Goal: Browse casually

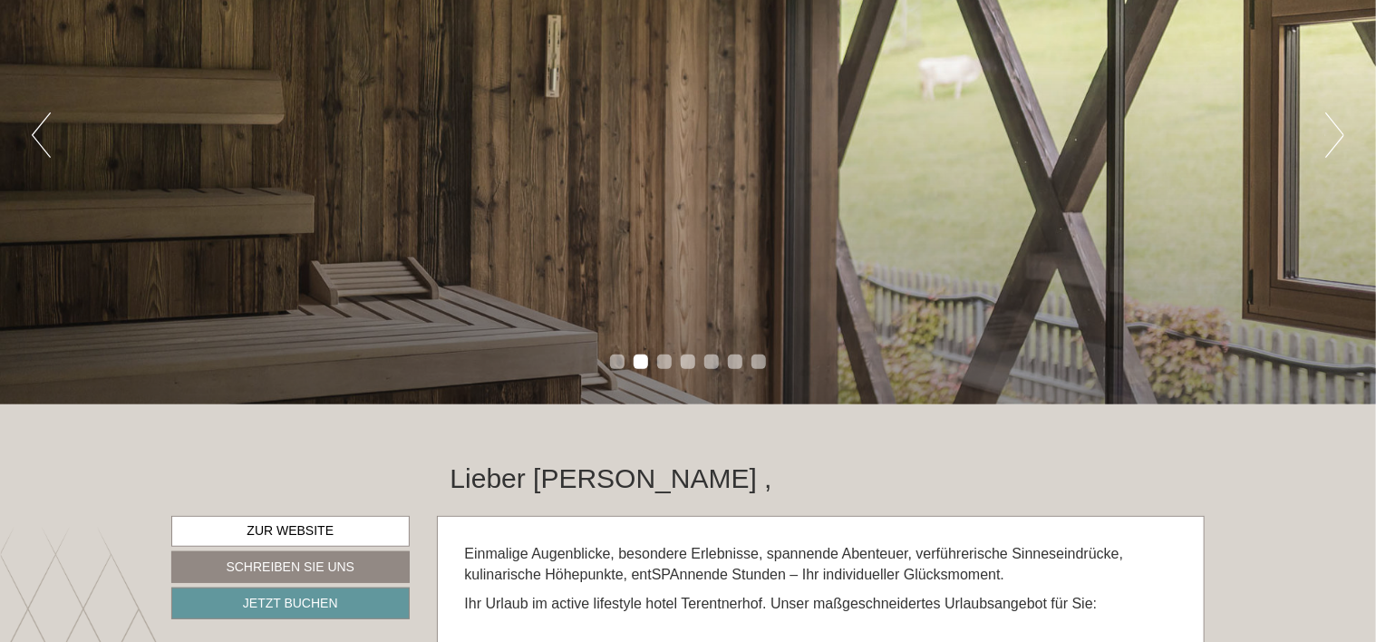
scroll to position [91, 0]
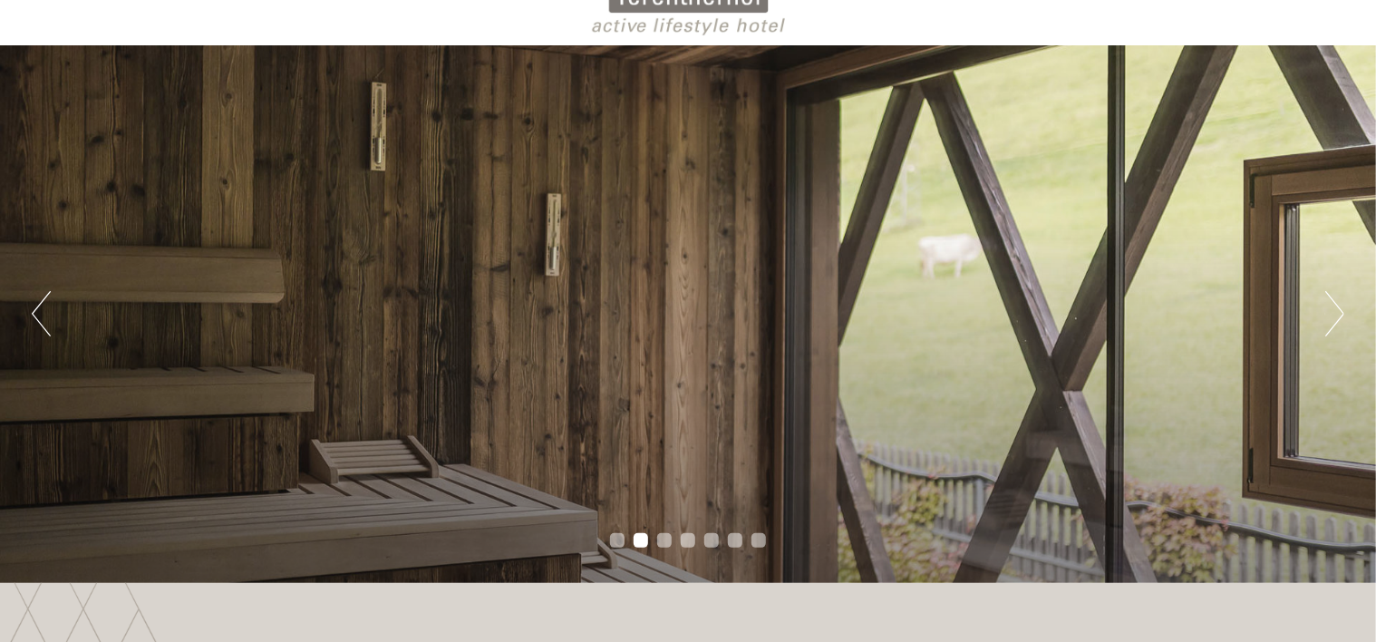
click at [1334, 317] on button "Next" at bounding box center [1334, 313] width 19 height 45
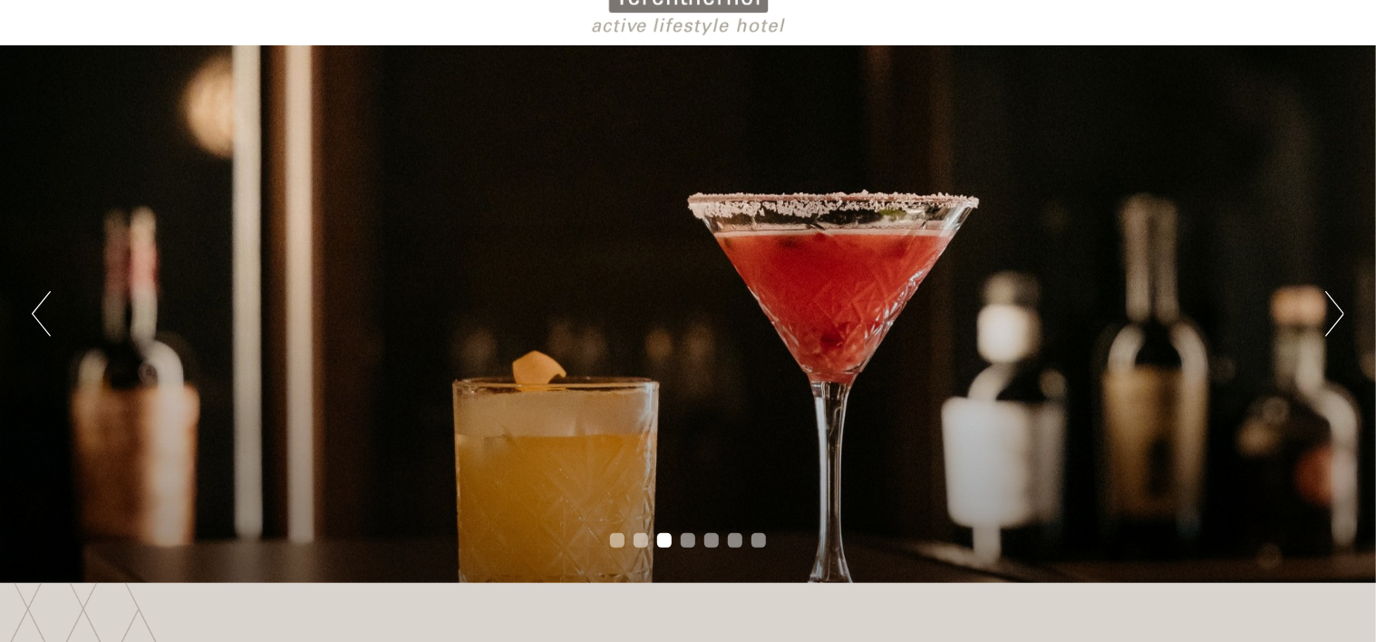
click at [1334, 317] on button "Next" at bounding box center [1334, 313] width 19 height 45
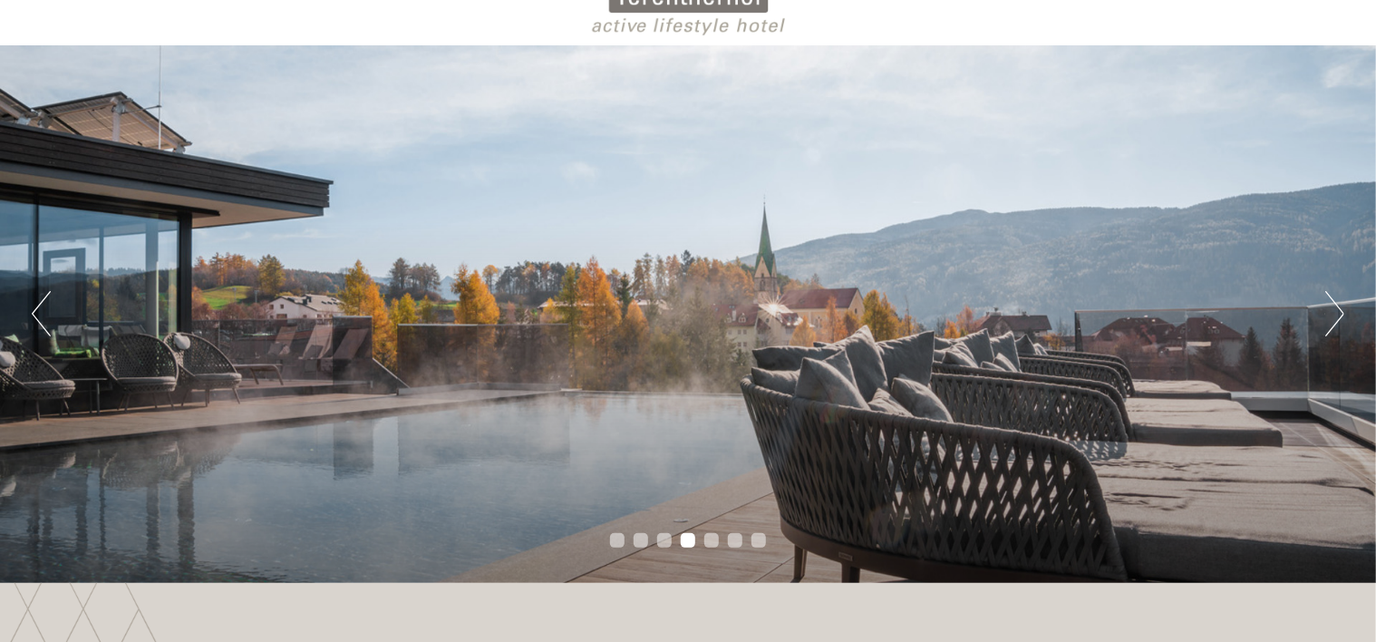
click at [1334, 317] on button "Next" at bounding box center [1334, 313] width 19 height 45
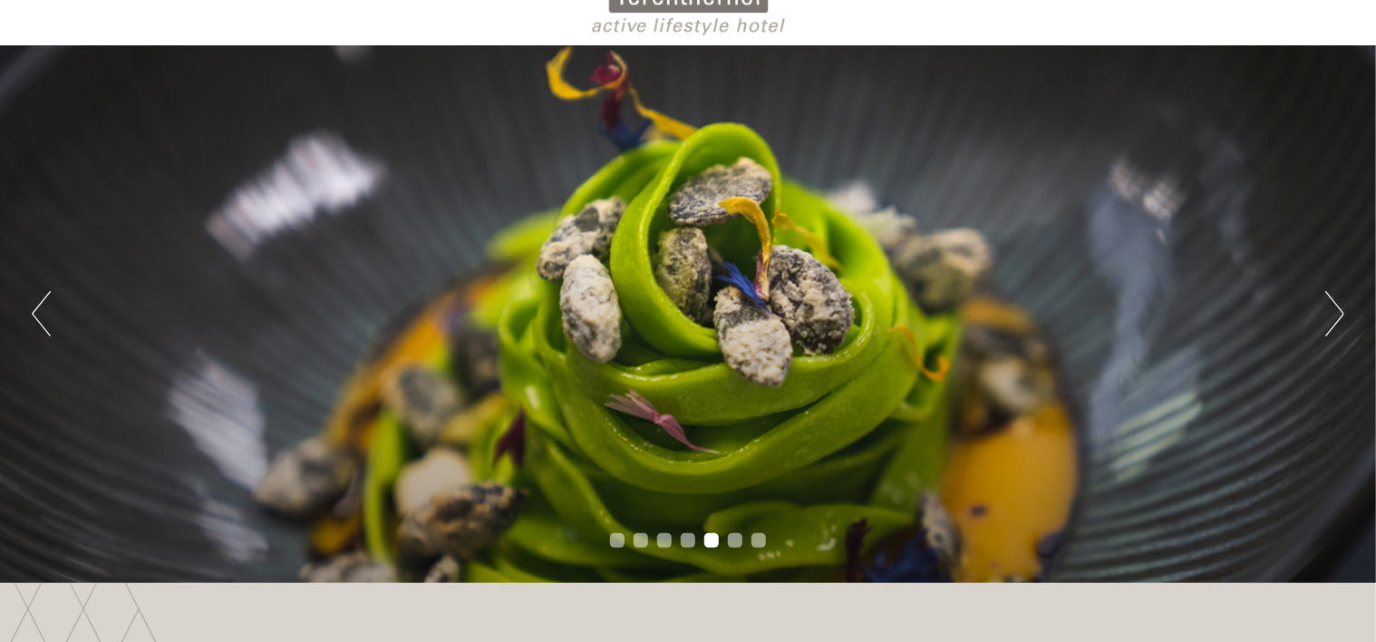
click at [1334, 317] on button "Next" at bounding box center [1334, 313] width 19 height 45
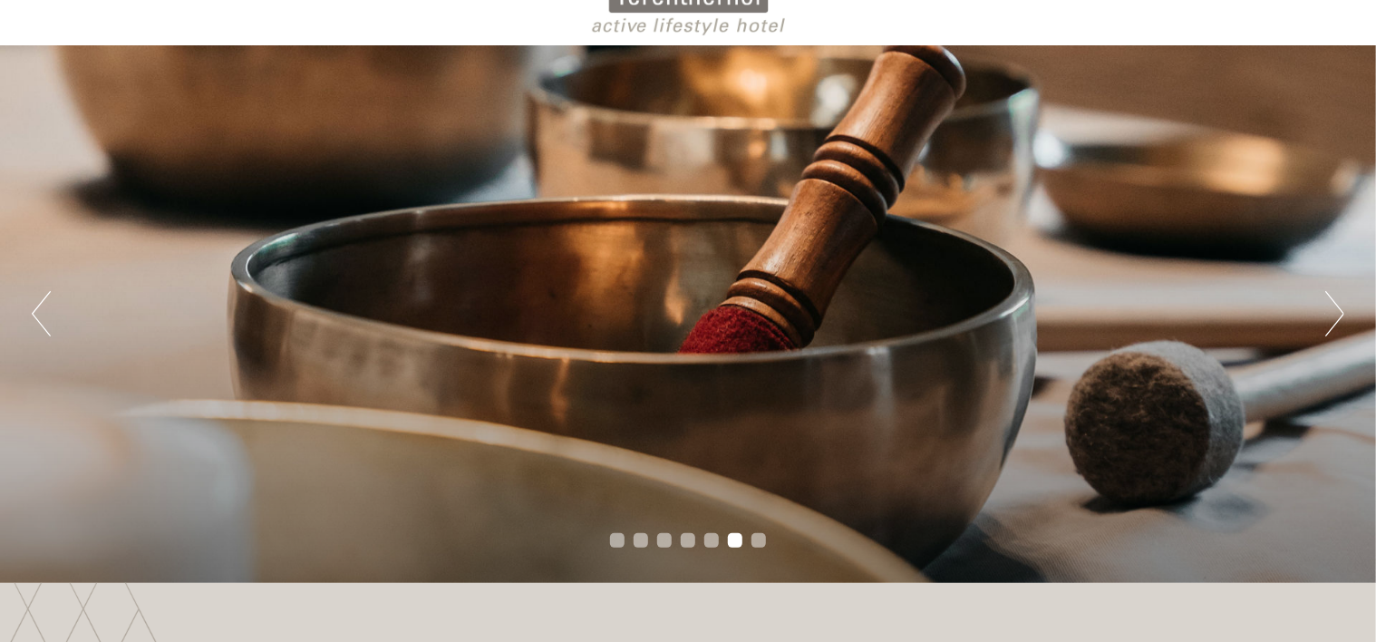
click at [1334, 317] on button "Next" at bounding box center [1334, 313] width 19 height 45
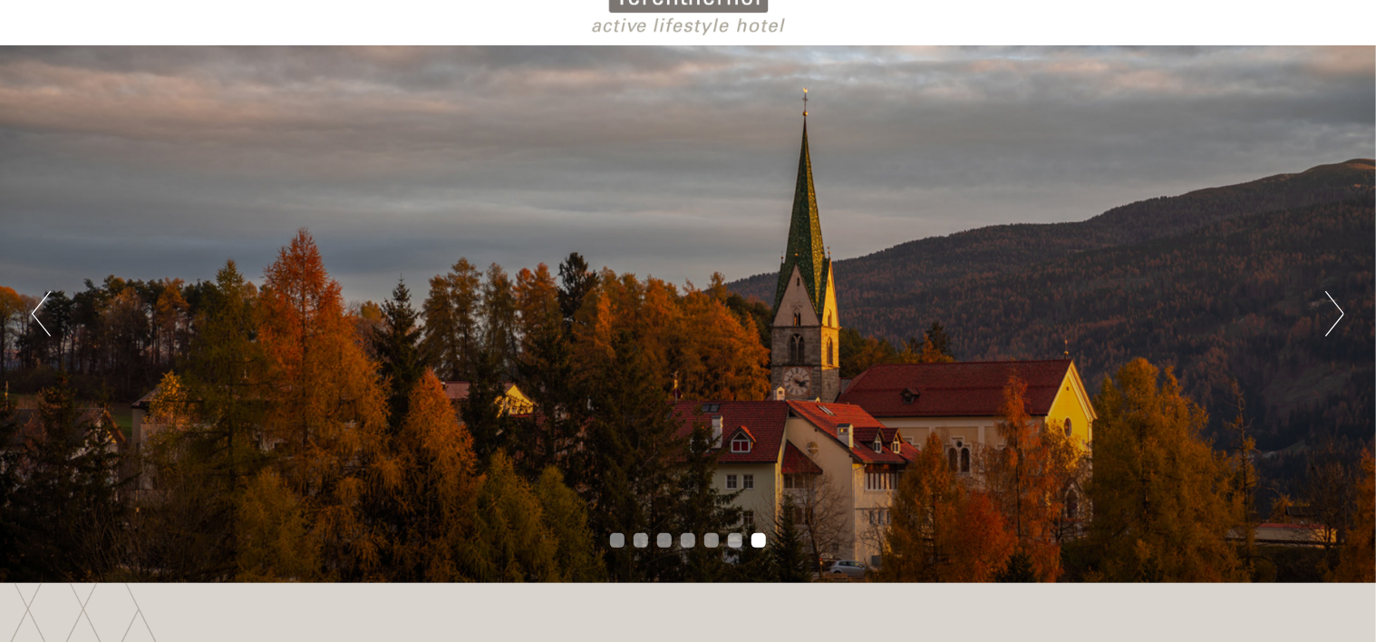
click at [1334, 317] on button "Next" at bounding box center [1334, 313] width 19 height 45
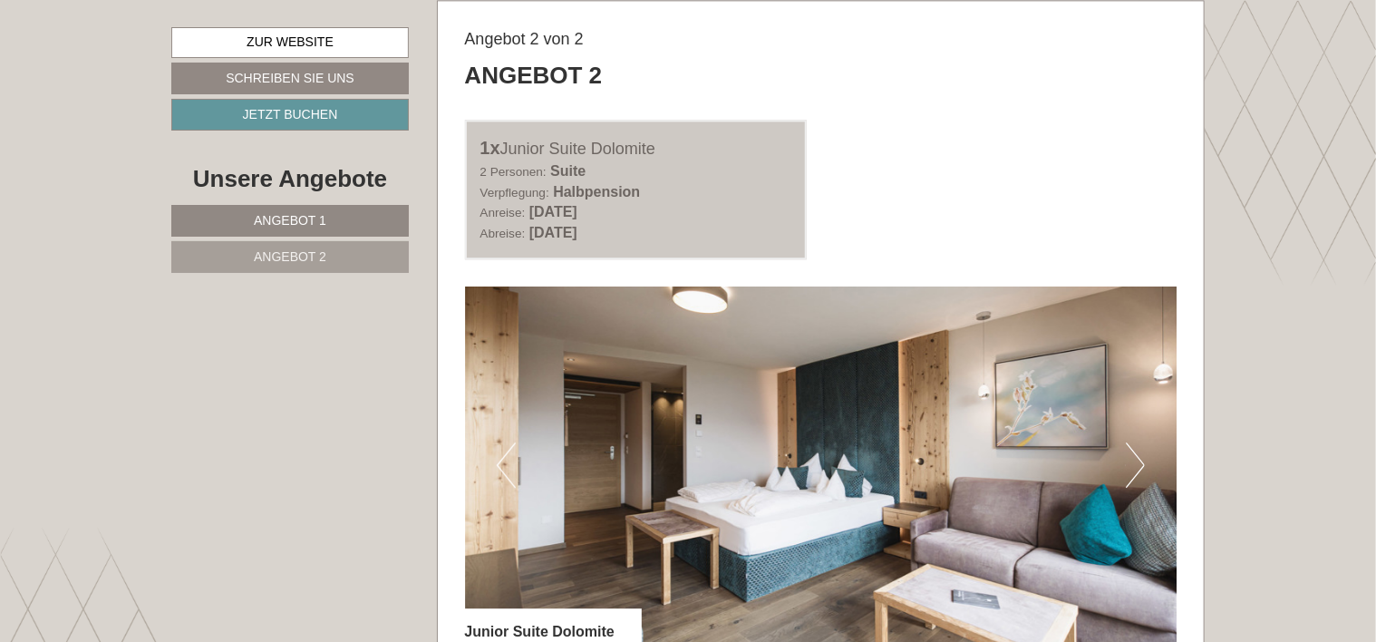
scroll to position [2266, 0]
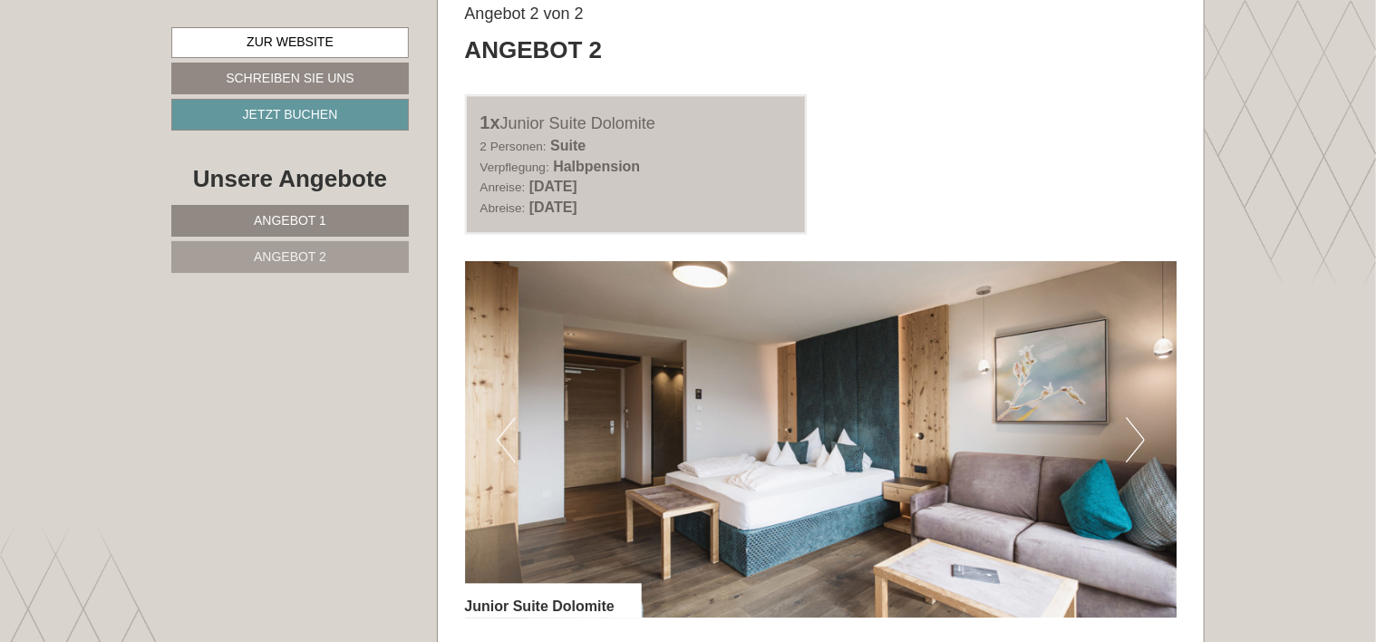
click at [1139, 425] on button "Next" at bounding box center [1135, 439] width 19 height 45
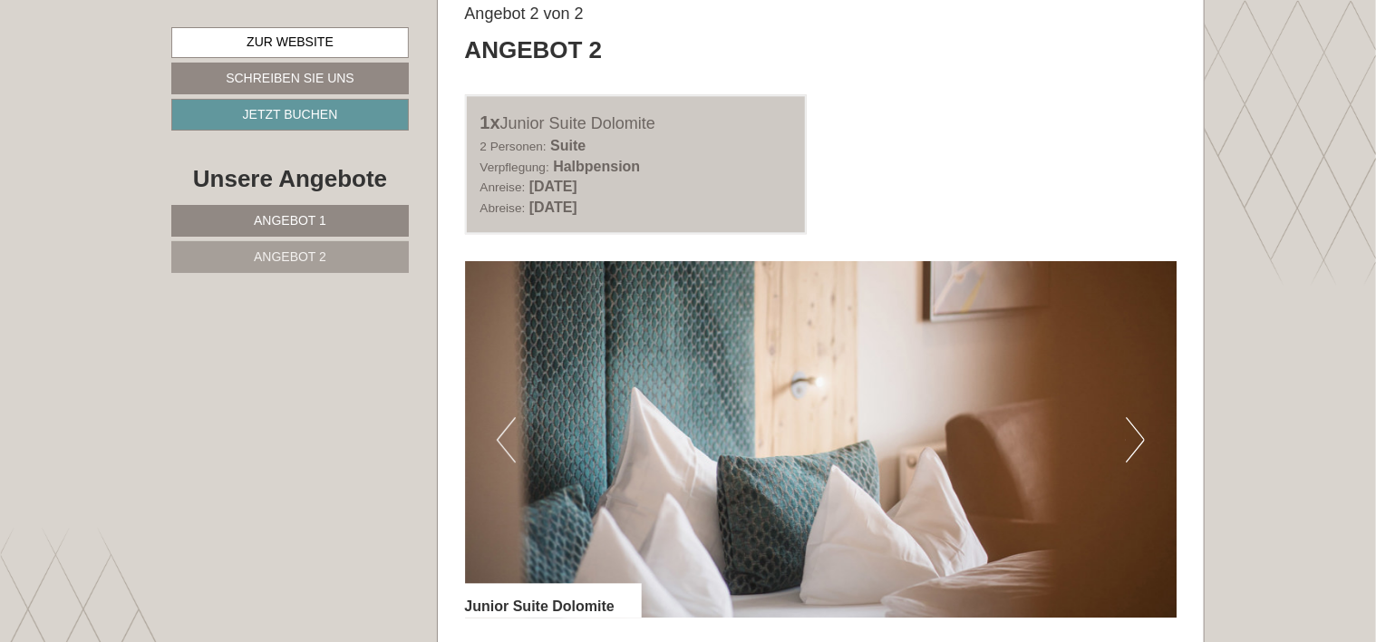
click at [1139, 425] on button "Next" at bounding box center [1135, 439] width 19 height 45
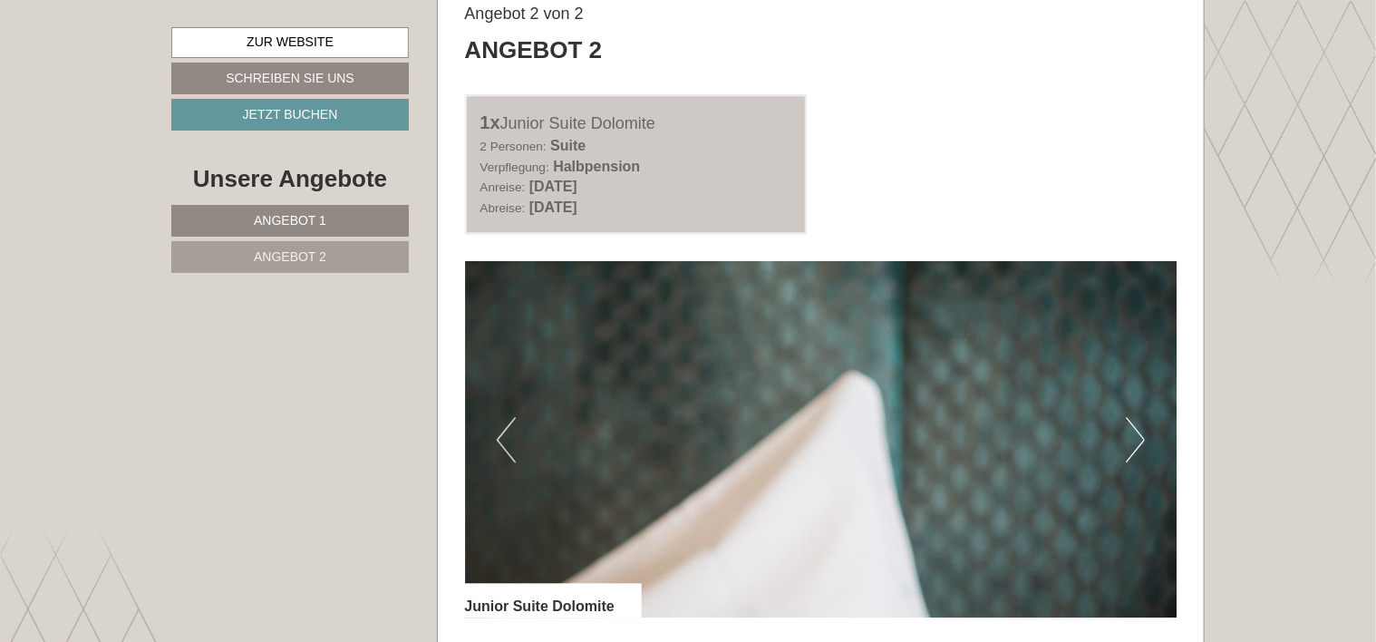
click at [1139, 425] on button "Next" at bounding box center [1135, 439] width 19 height 45
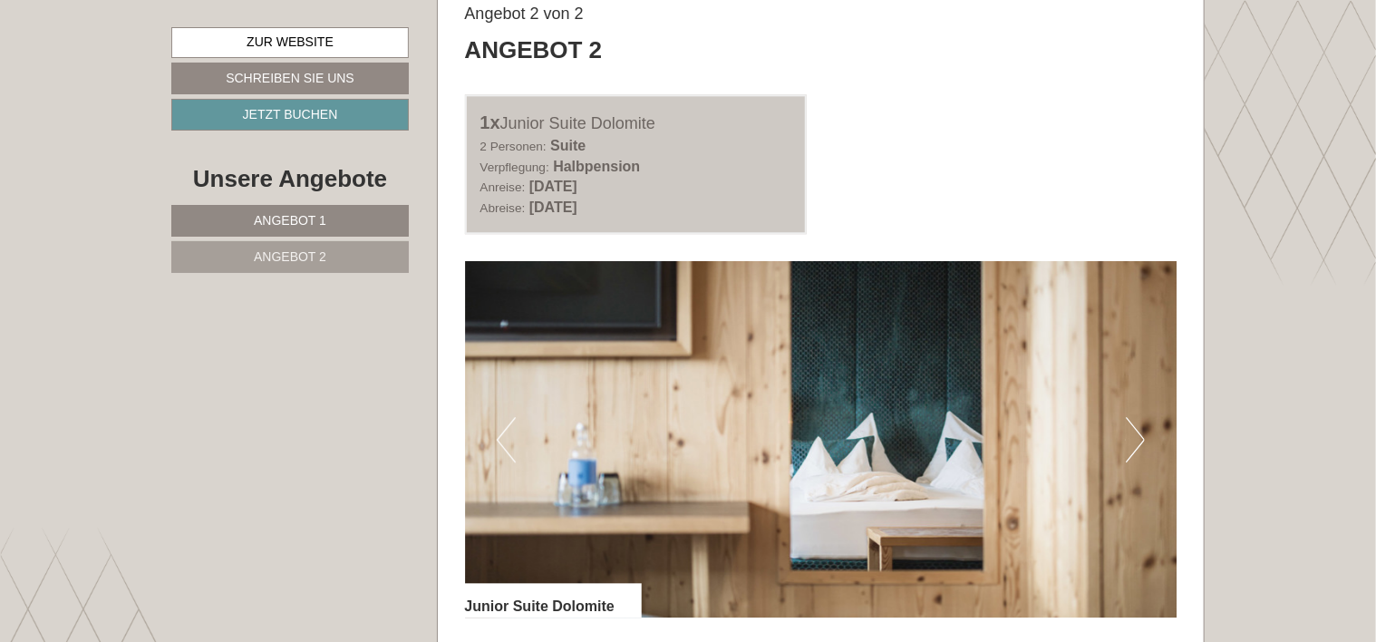
click at [1139, 425] on button "Next" at bounding box center [1135, 439] width 19 height 45
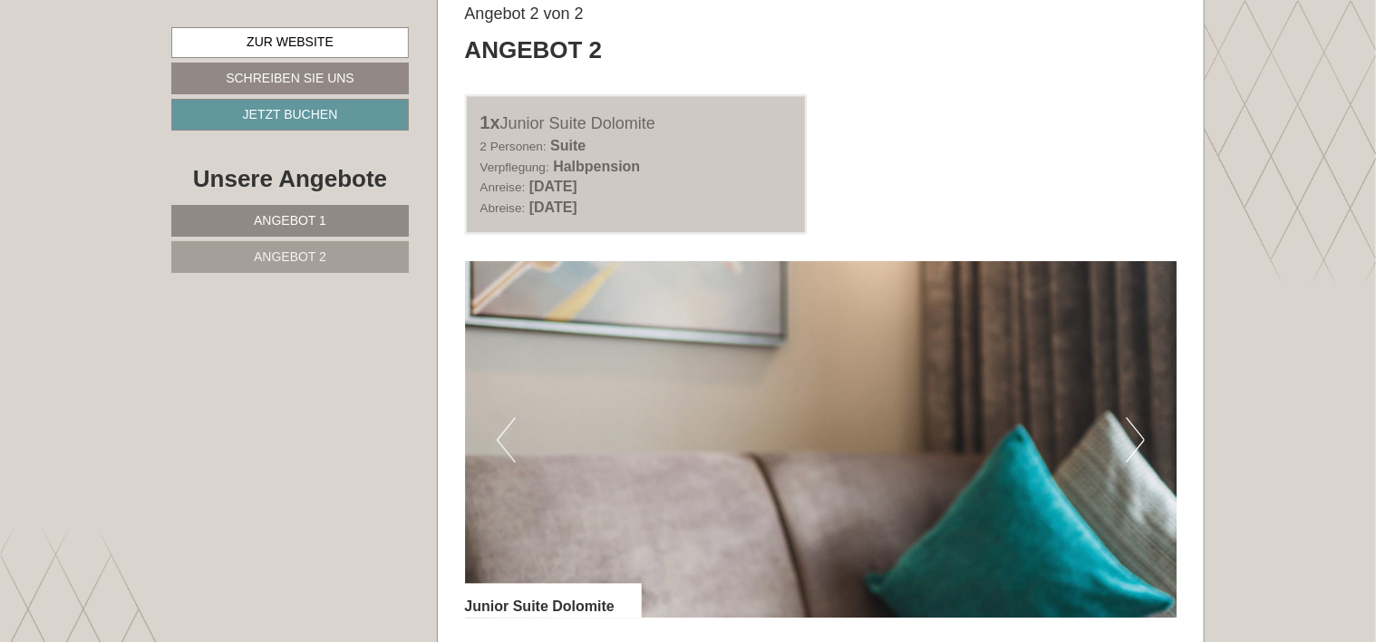
click at [1139, 425] on button "Next" at bounding box center [1135, 439] width 19 height 45
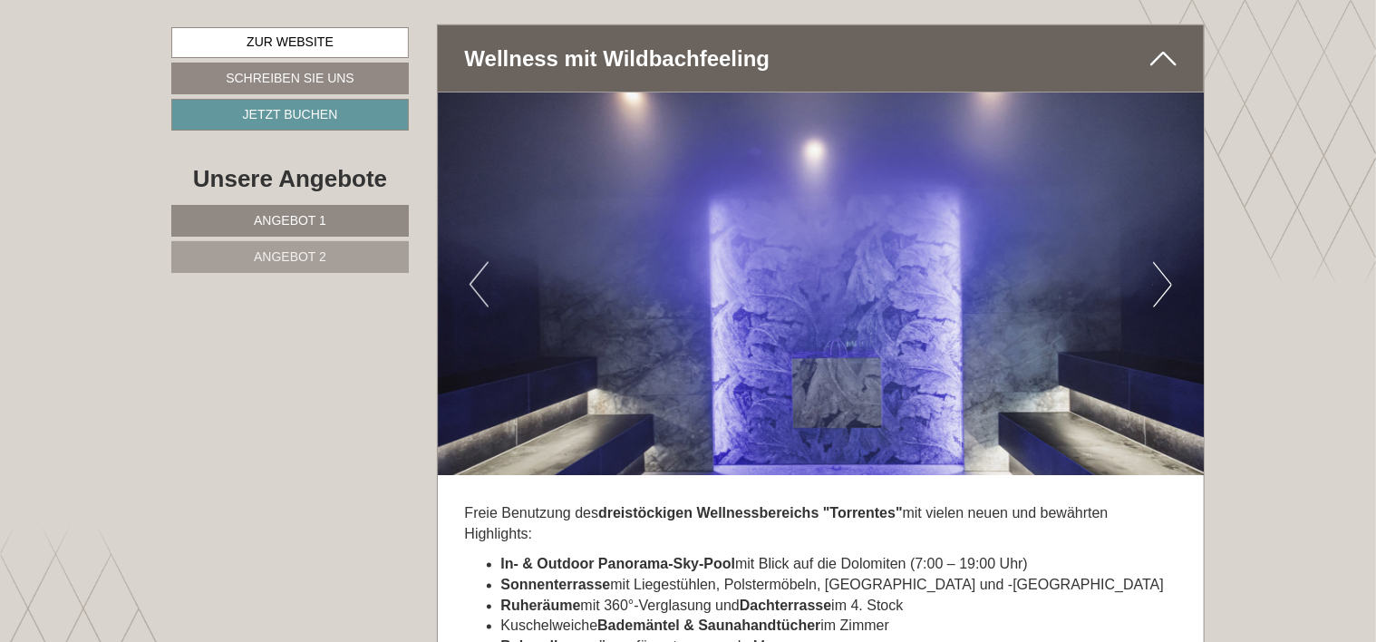
scroll to position [4720, 0]
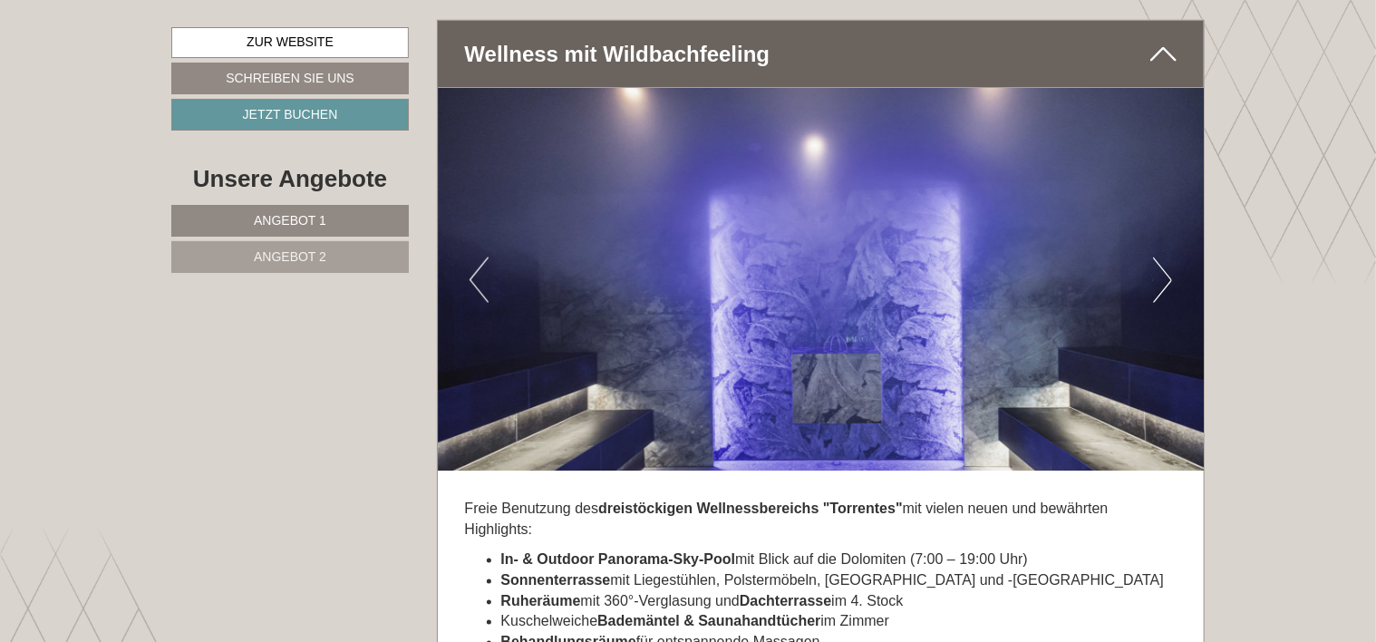
click at [1165, 260] on button "Next" at bounding box center [1162, 279] width 19 height 45
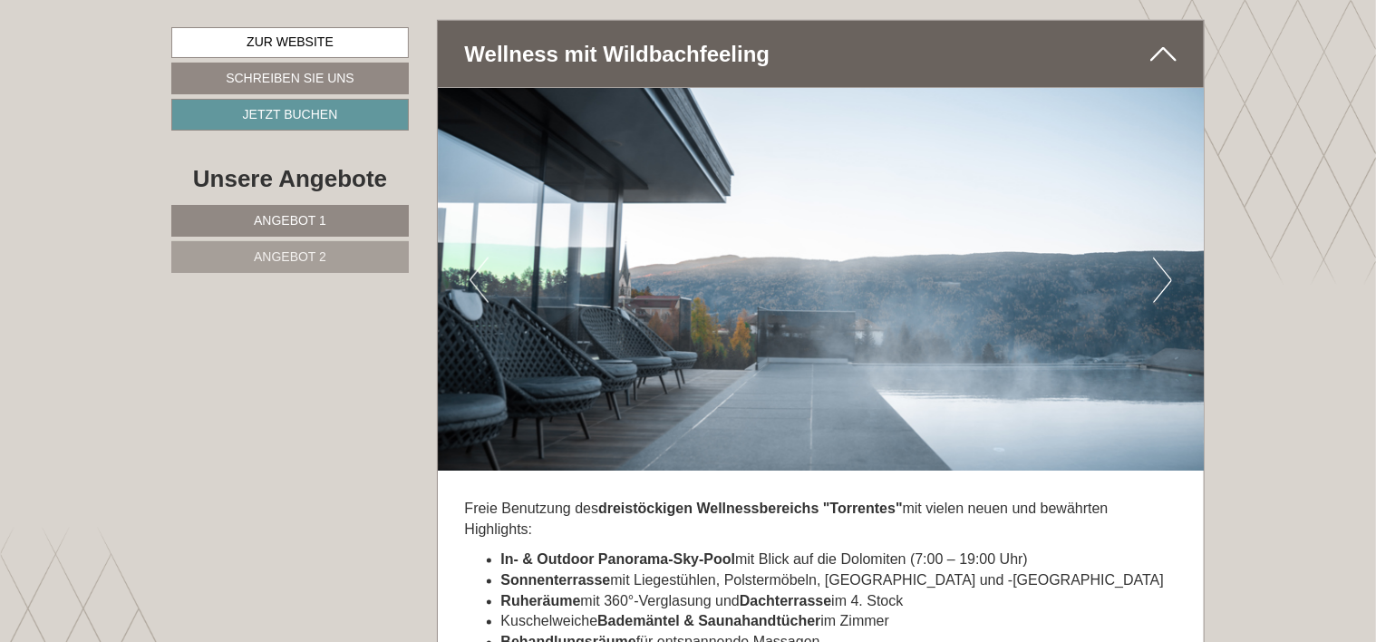
click at [1168, 260] on button "Next" at bounding box center [1162, 279] width 19 height 45
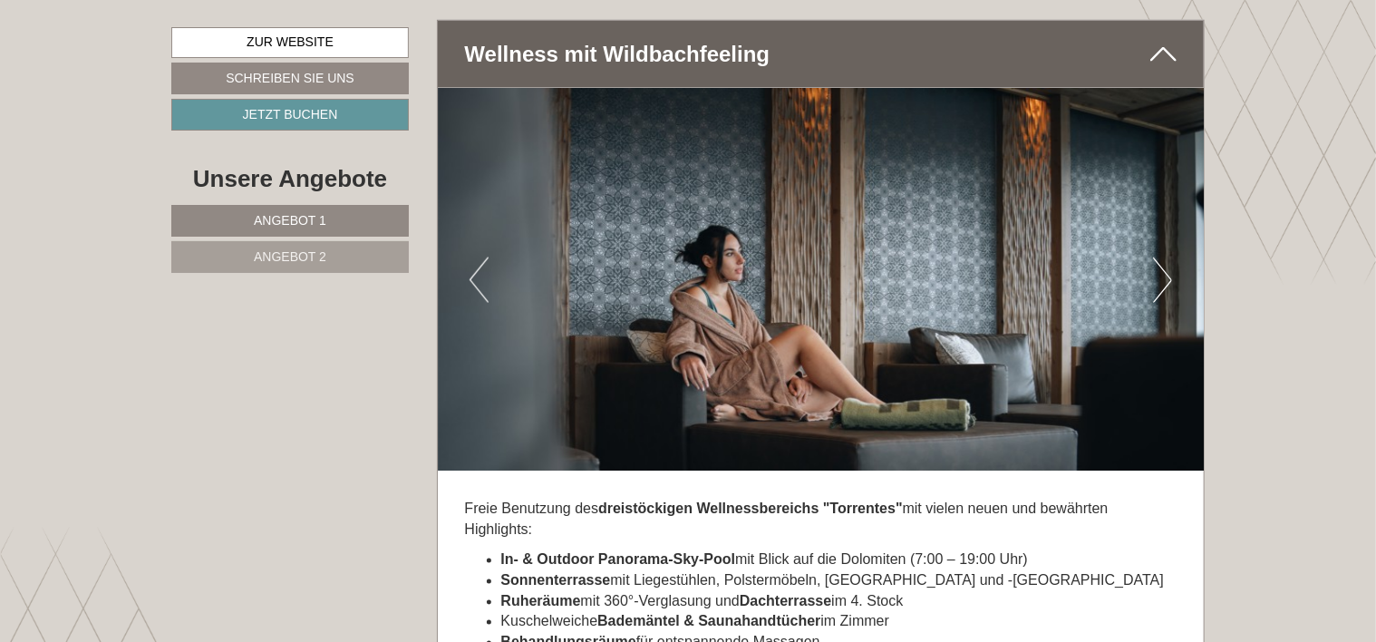
click at [1168, 260] on button "Next" at bounding box center [1162, 279] width 19 height 45
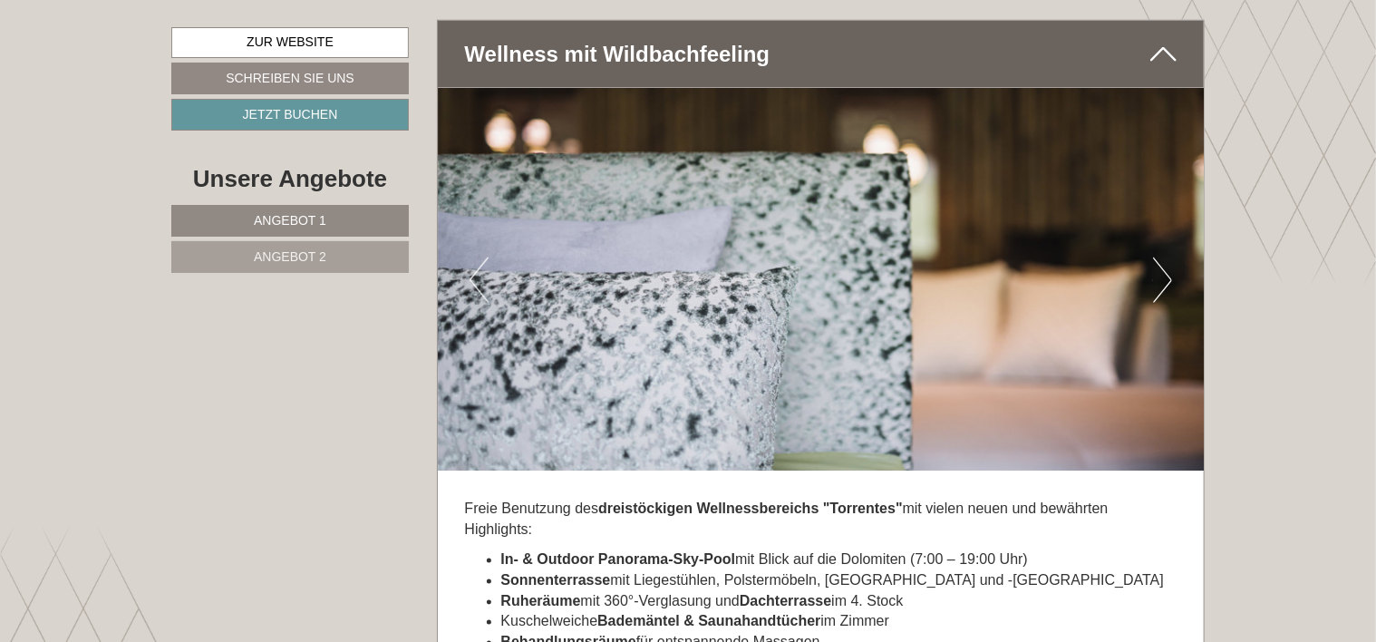
click at [1168, 260] on button "Next" at bounding box center [1162, 279] width 19 height 45
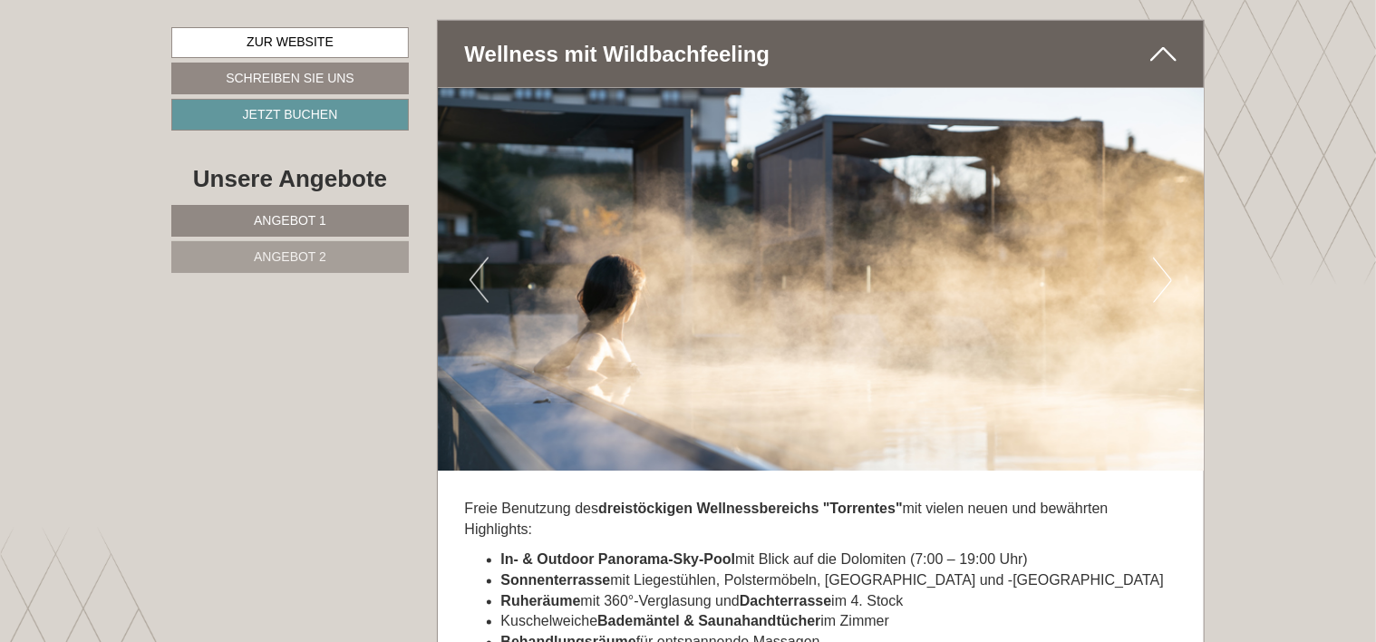
click at [1168, 260] on button "Next" at bounding box center [1162, 279] width 19 height 45
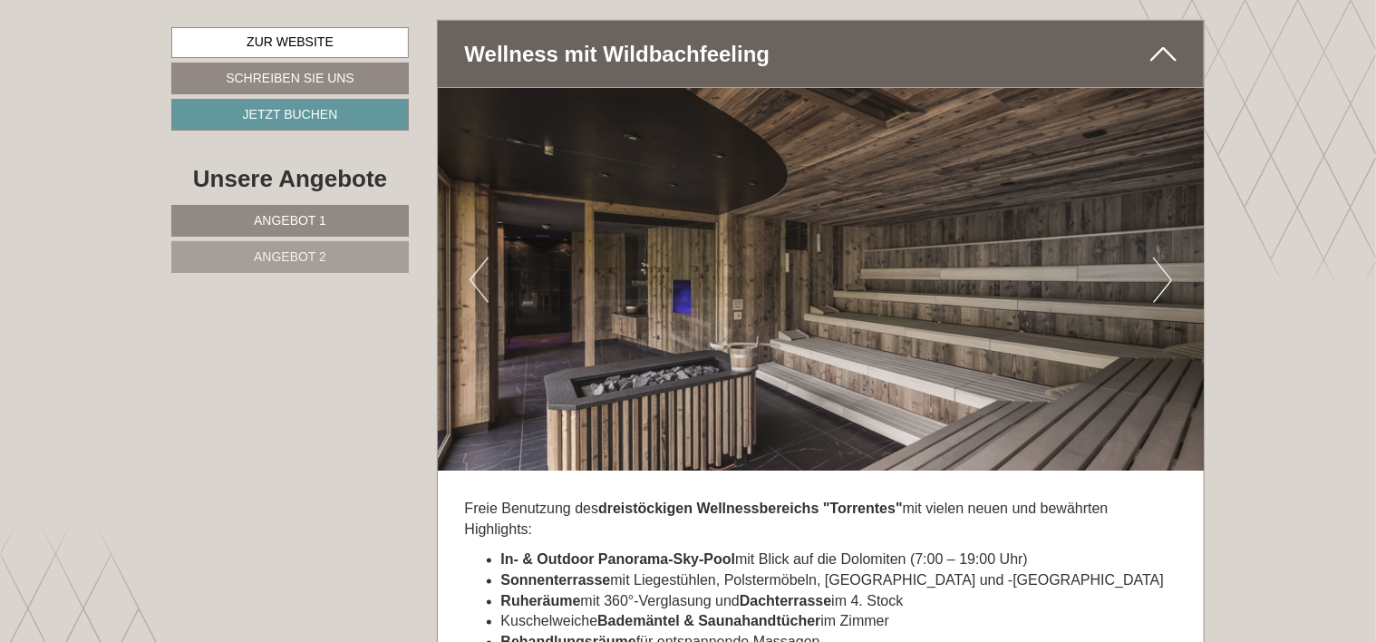
click at [1170, 257] on button "Next" at bounding box center [1162, 279] width 19 height 45
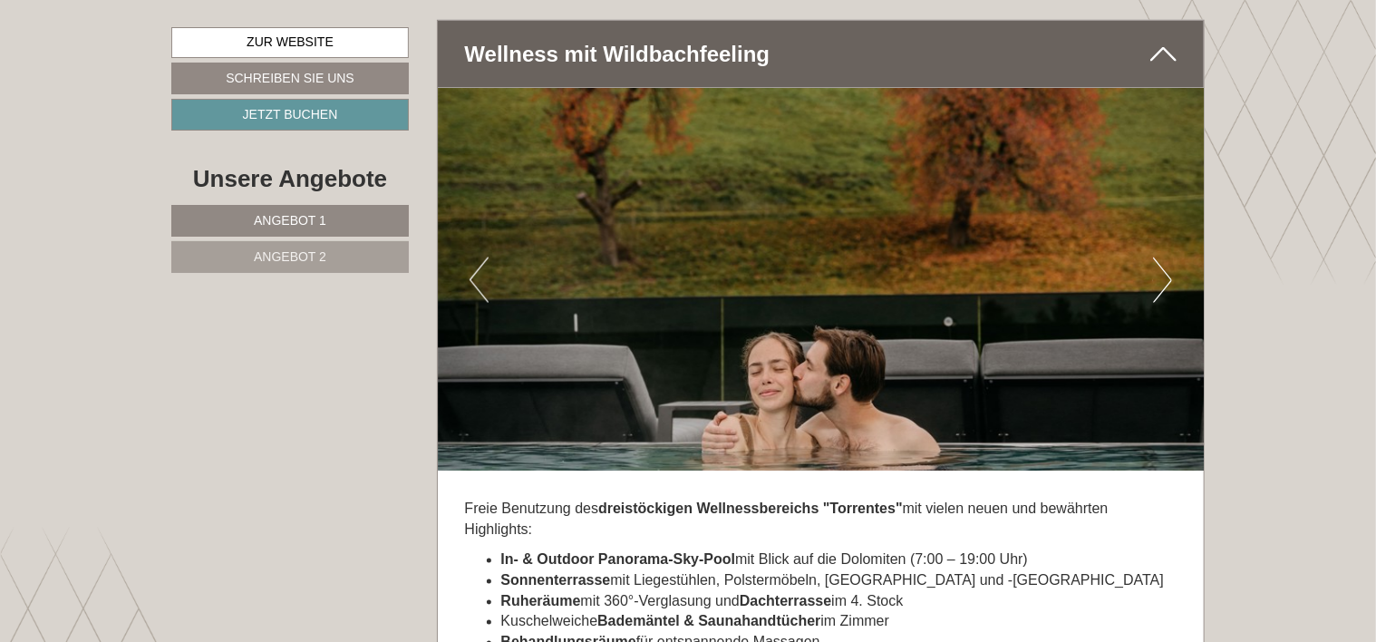
click at [1170, 257] on button "Next" at bounding box center [1162, 279] width 19 height 45
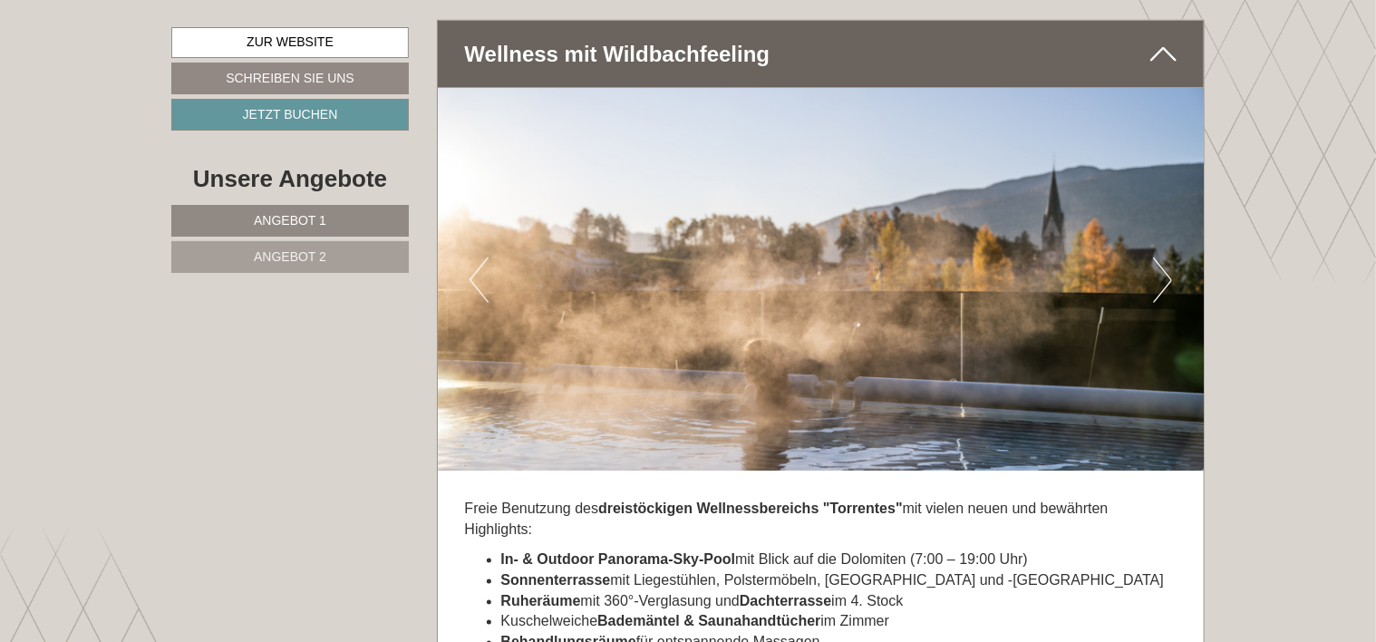
click at [1171, 257] on button "Next" at bounding box center [1162, 279] width 19 height 45
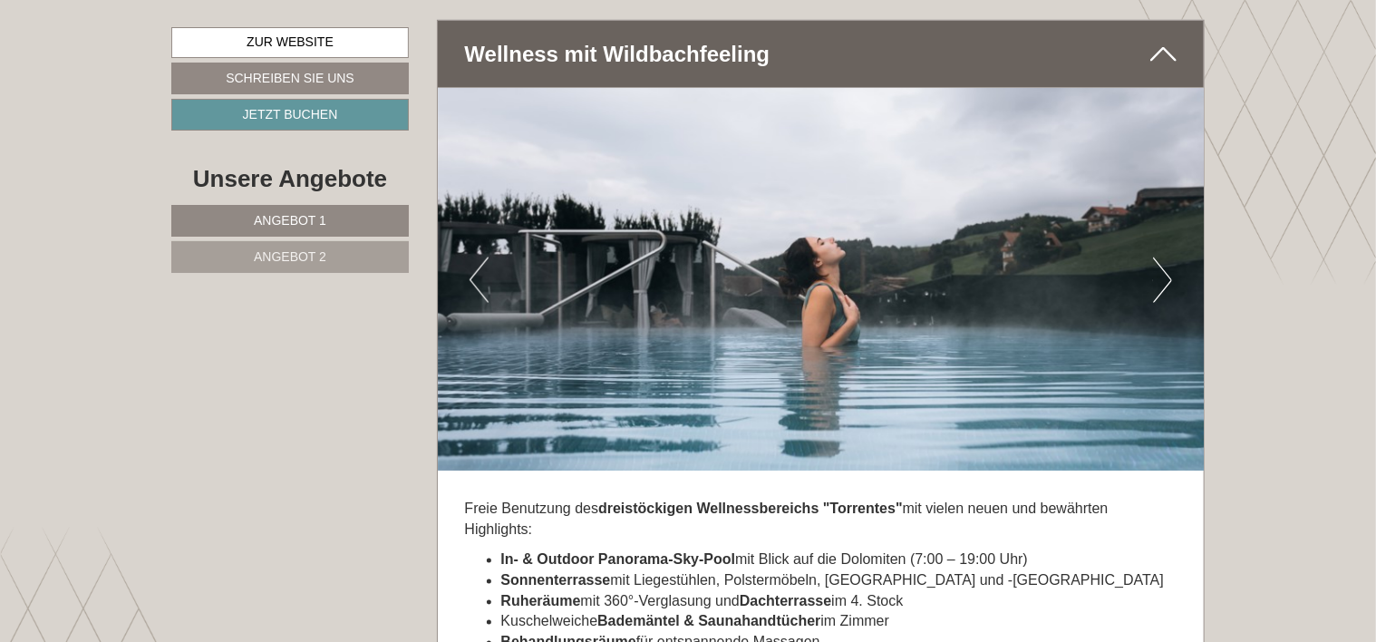
click at [1171, 257] on button "Next" at bounding box center [1162, 279] width 19 height 45
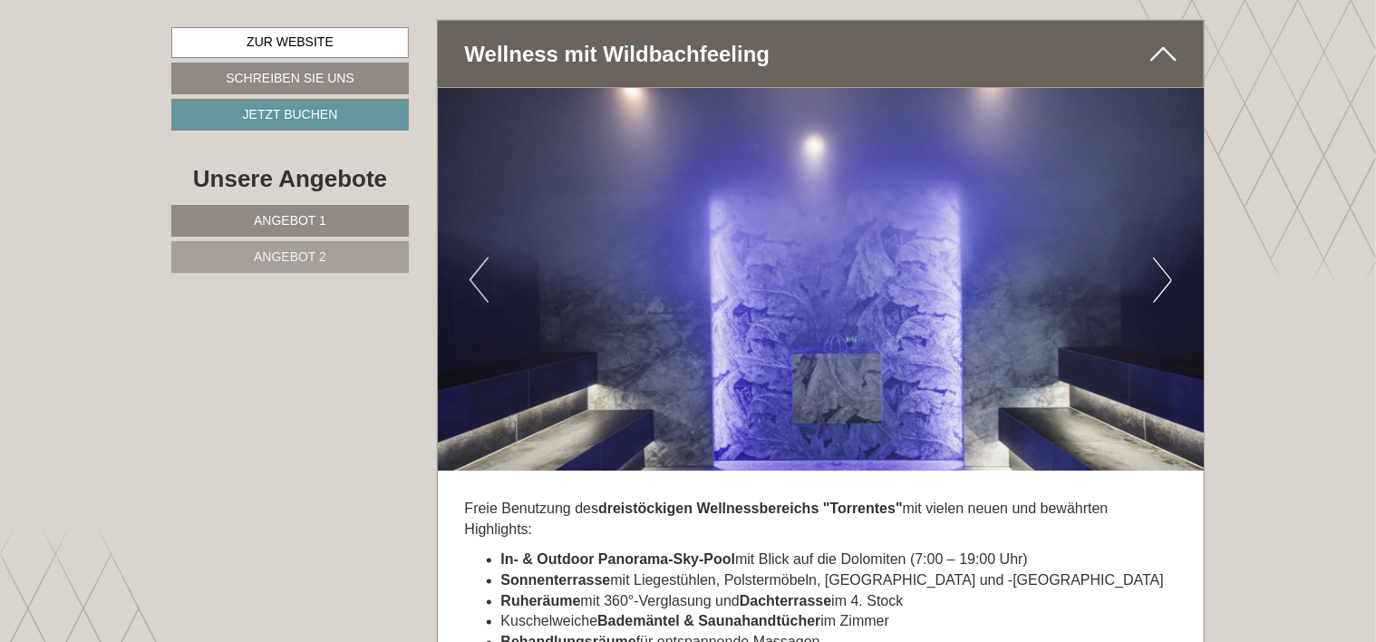
click at [1168, 257] on button "Next" at bounding box center [1162, 279] width 19 height 45
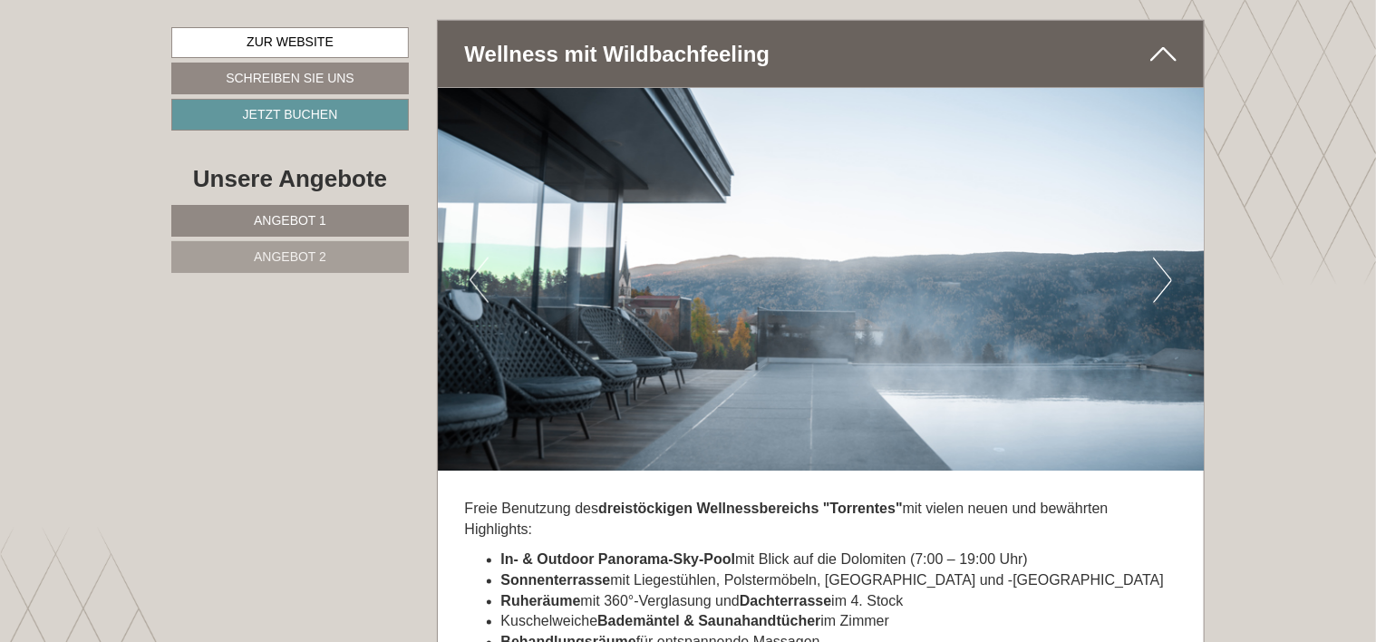
click at [1168, 257] on button "Next" at bounding box center [1162, 279] width 19 height 45
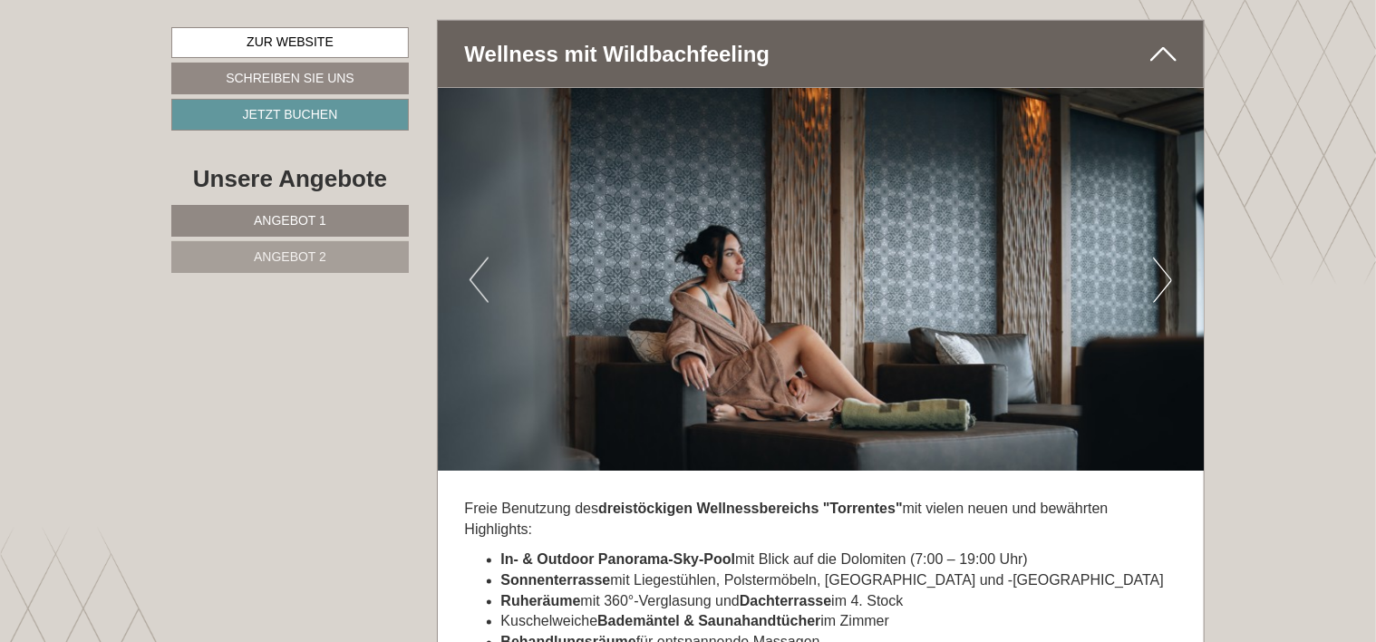
click at [1168, 257] on button "Next" at bounding box center [1162, 279] width 19 height 45
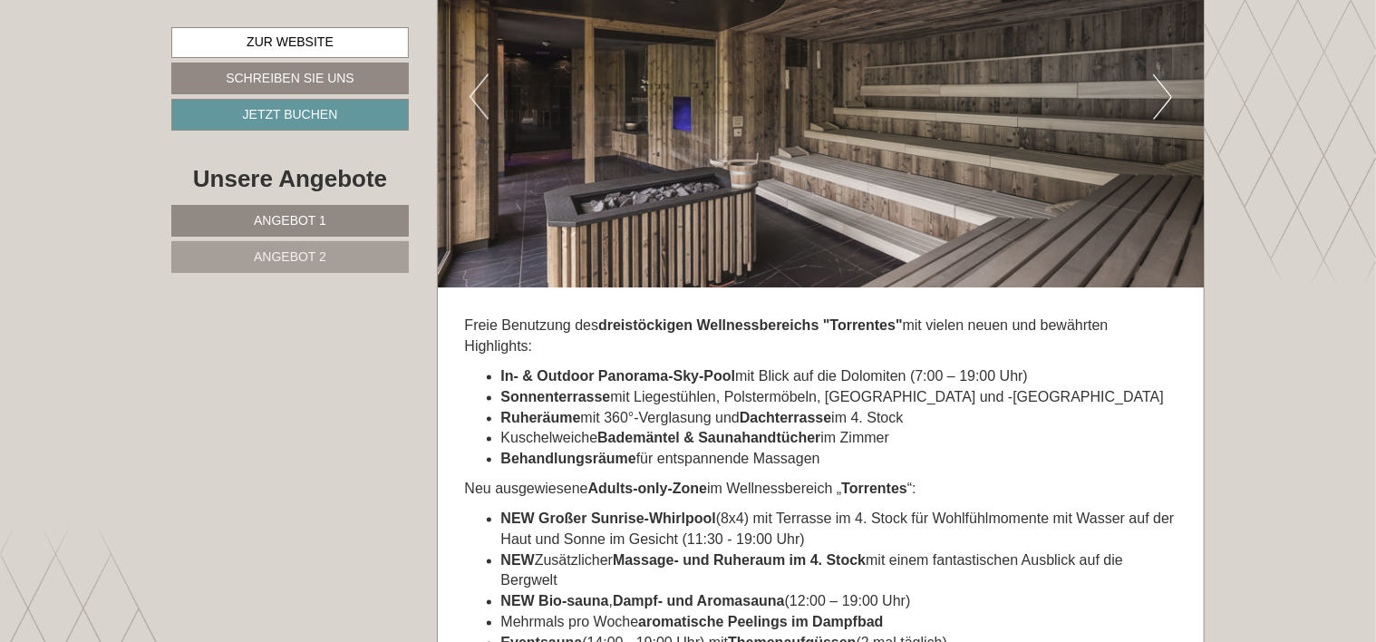
scroll to position [4901, 0]
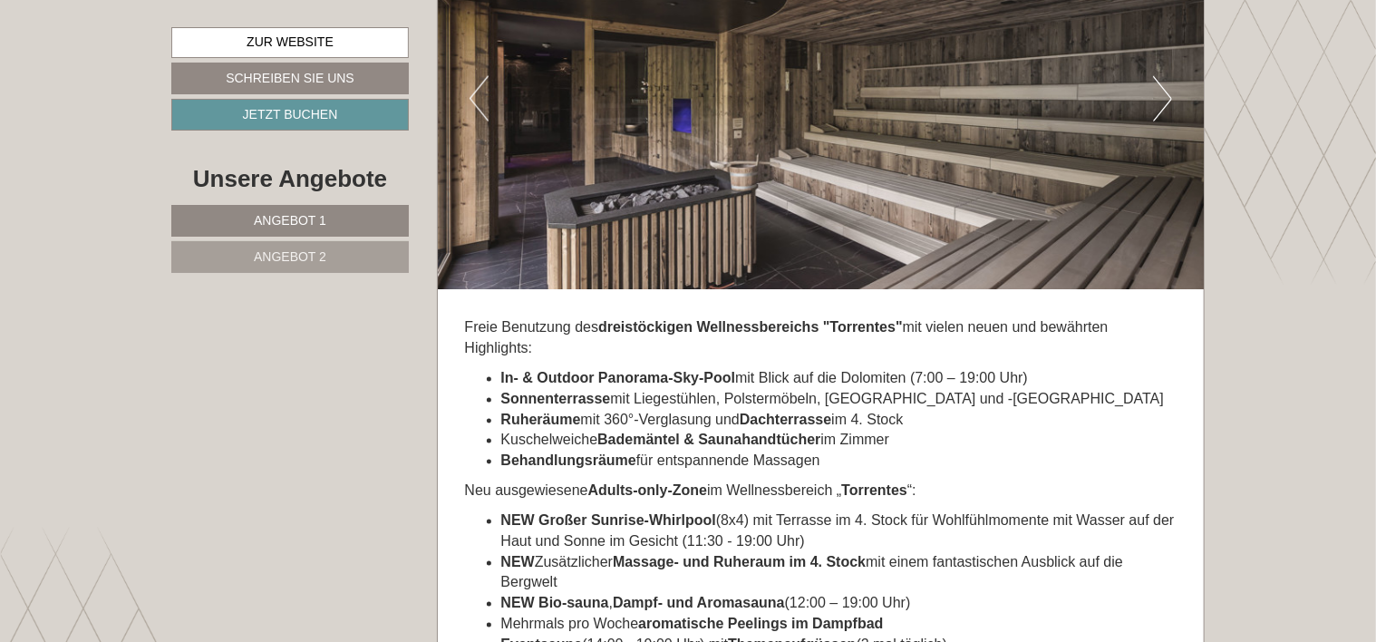
click at [1165, 76] on button "Next" at bounding box center [1162, 98] width 19 height 45
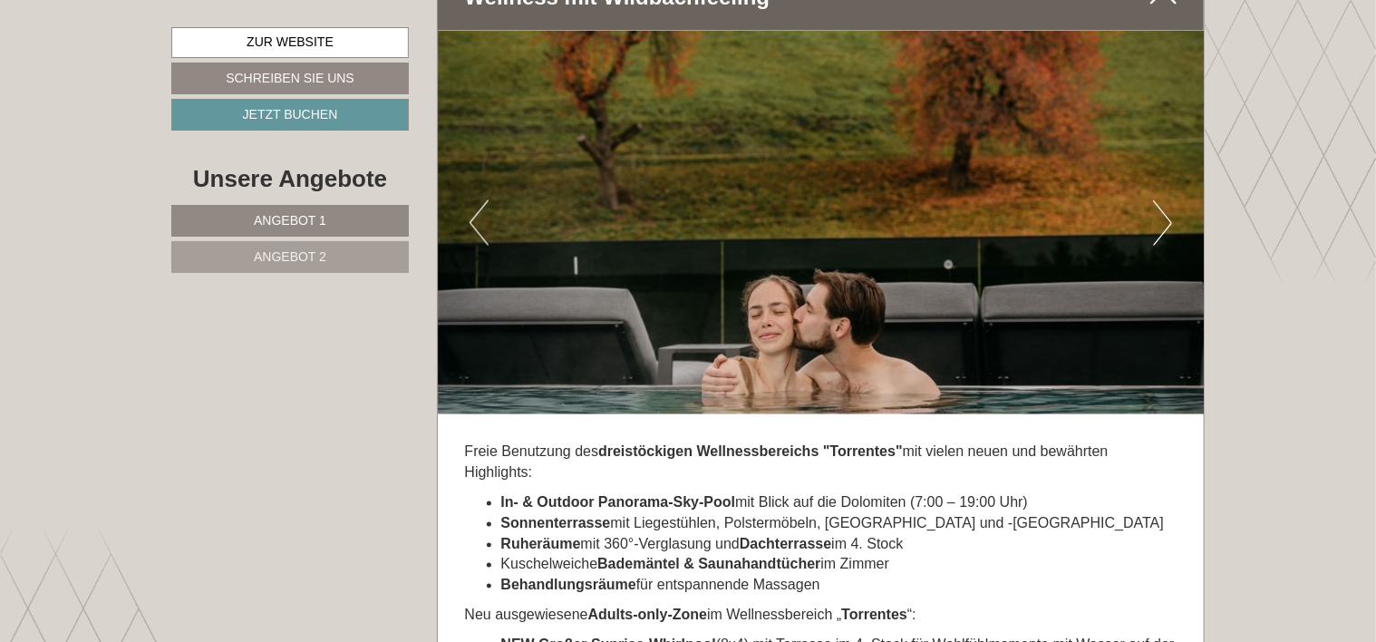
scroll to position [4810, 0]
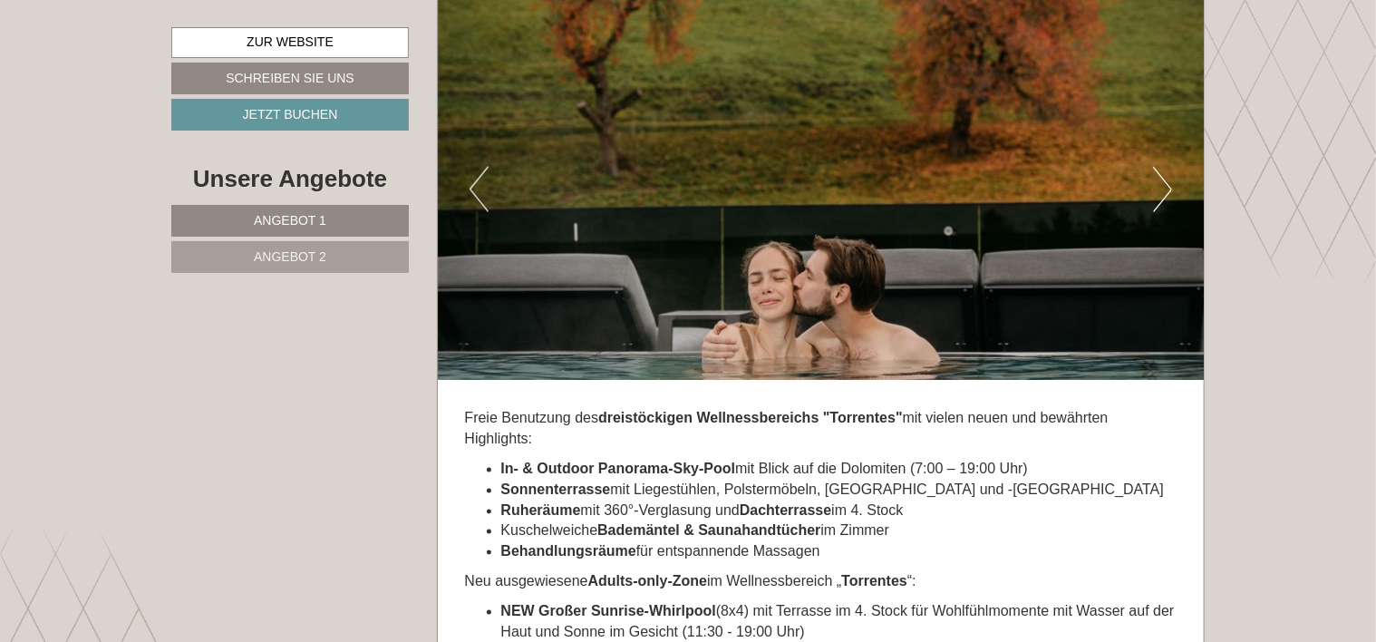
click at [1169, 167] on button "Next" at bounding box center [1162, 189] width 19 height 45
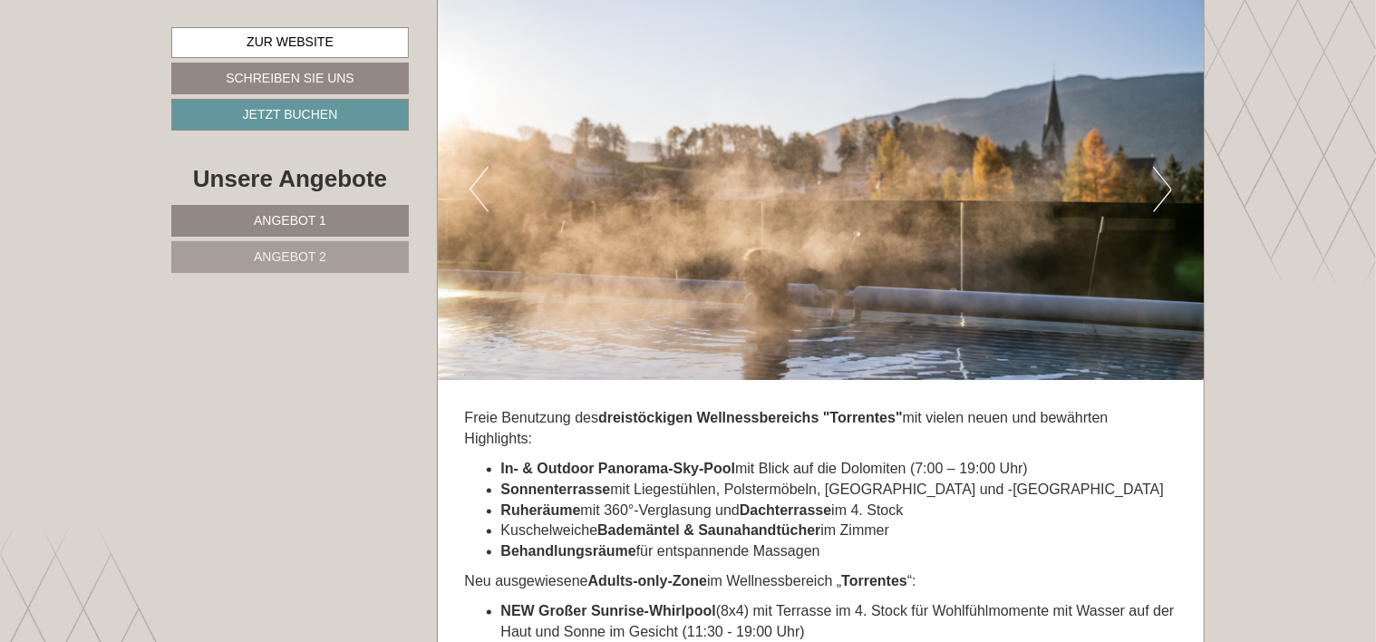
click at [1169, 167] on button "Next" at bounding box center [1162, 189] width 19 height 45
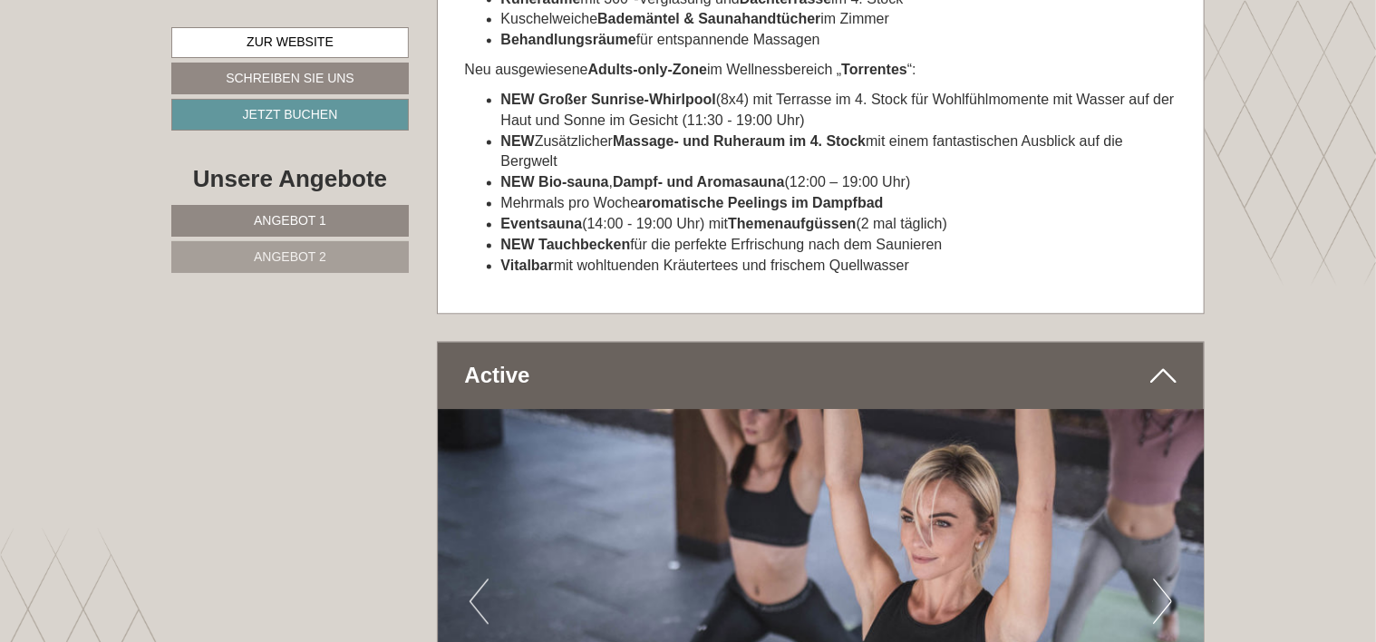
scroll to position [5354, 0]
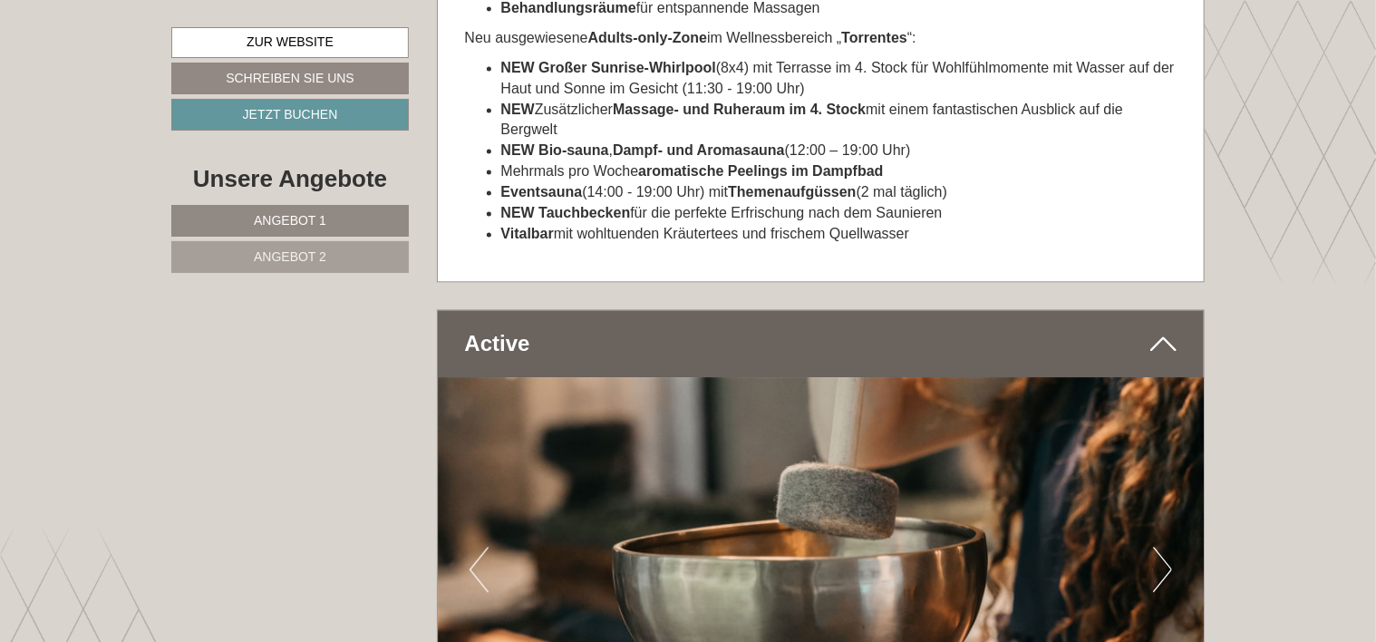
click at [1157, 328] on icon at bounding box center [1163, 343] width 26 height 31
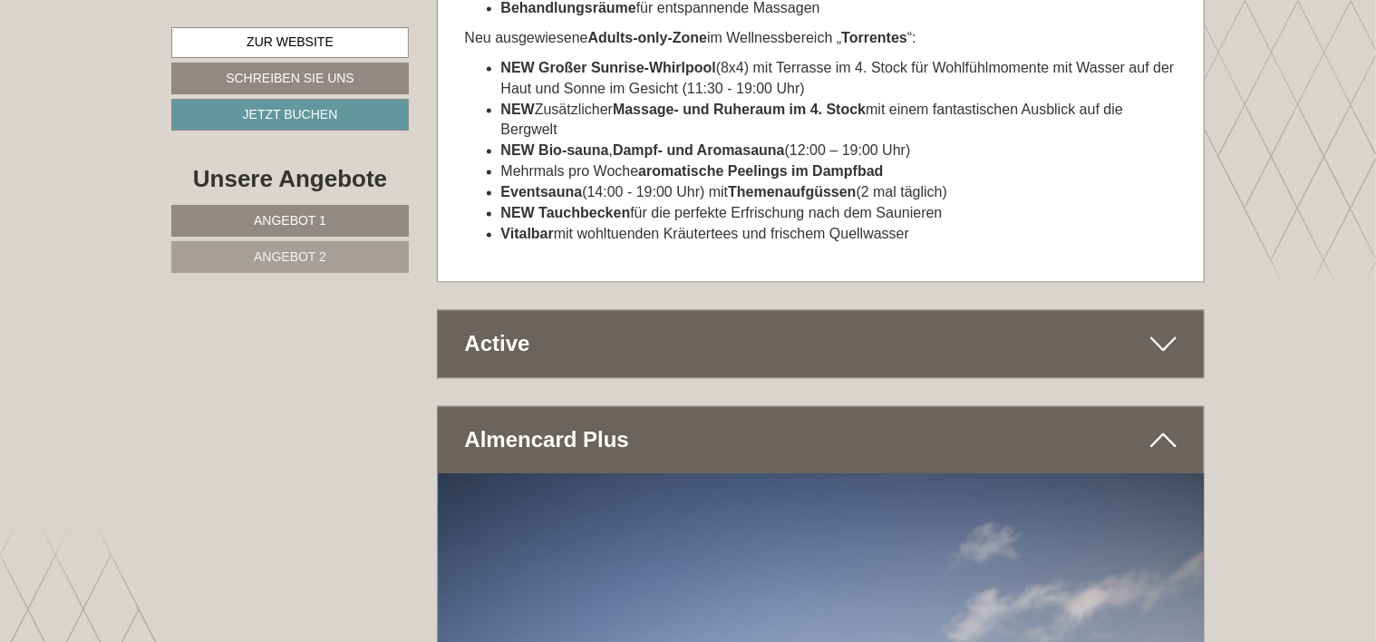
click at [1157, 328] on icon at bounding box center [1163, 343] width 26 height 31
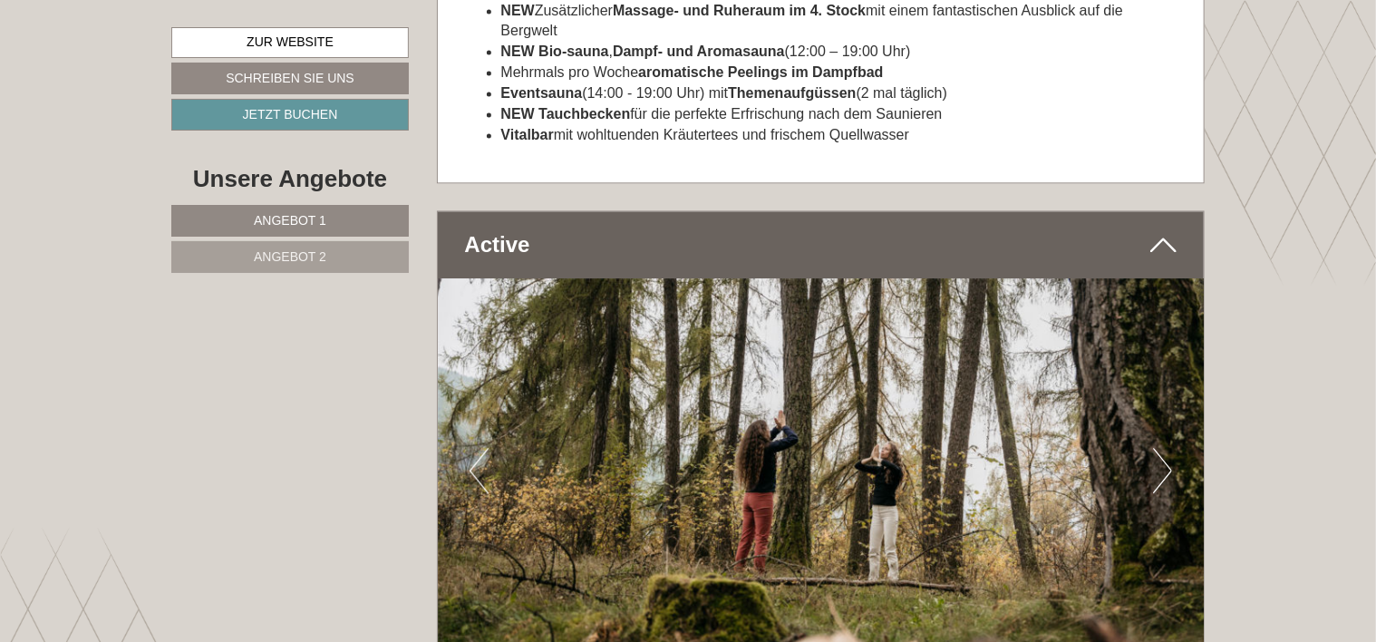
scroll to position [5717, 0]
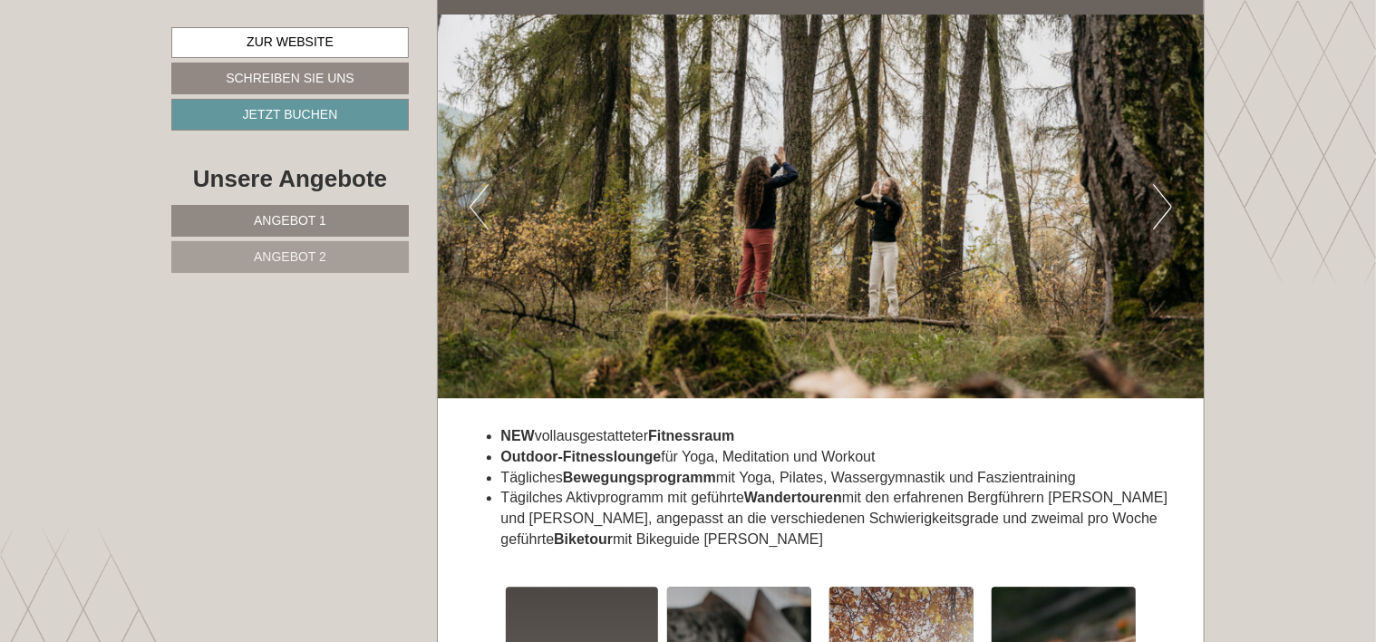
click at [1160, 184] on button "Next" at bounding box center [1162, 206] width 19 height 45
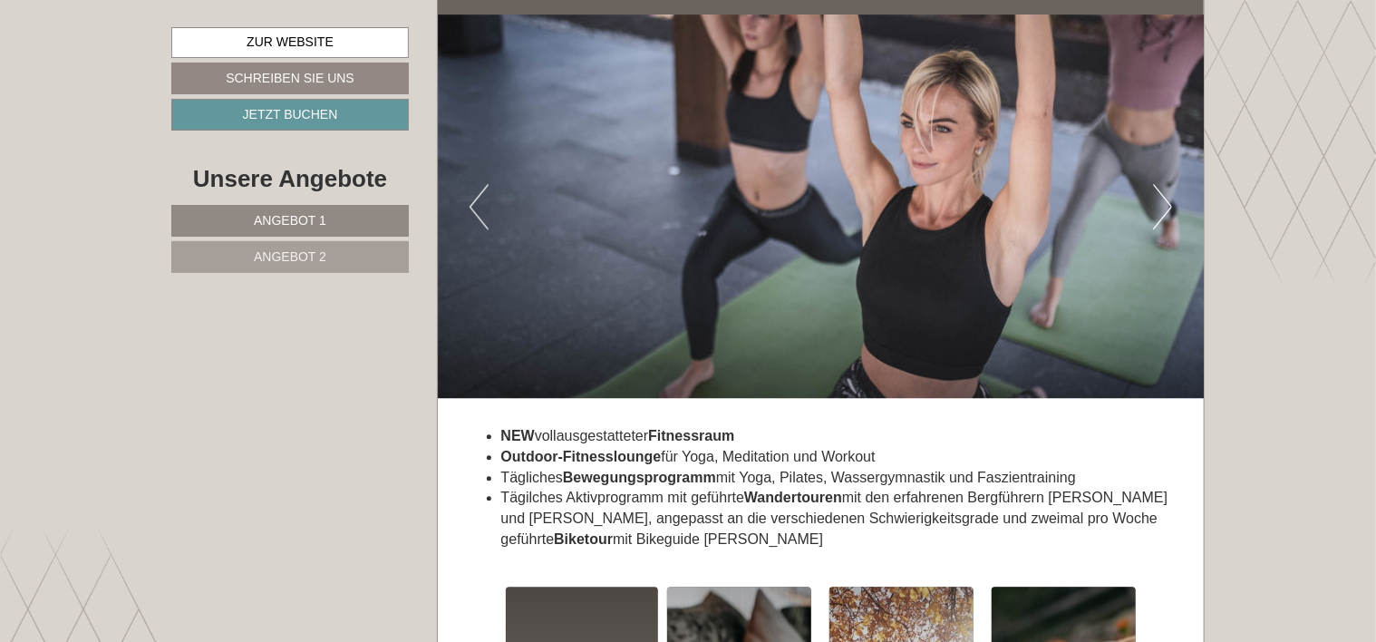
click at [1160, 184] on button "Next" at bounding box center [1162, 206] width 19 height 45
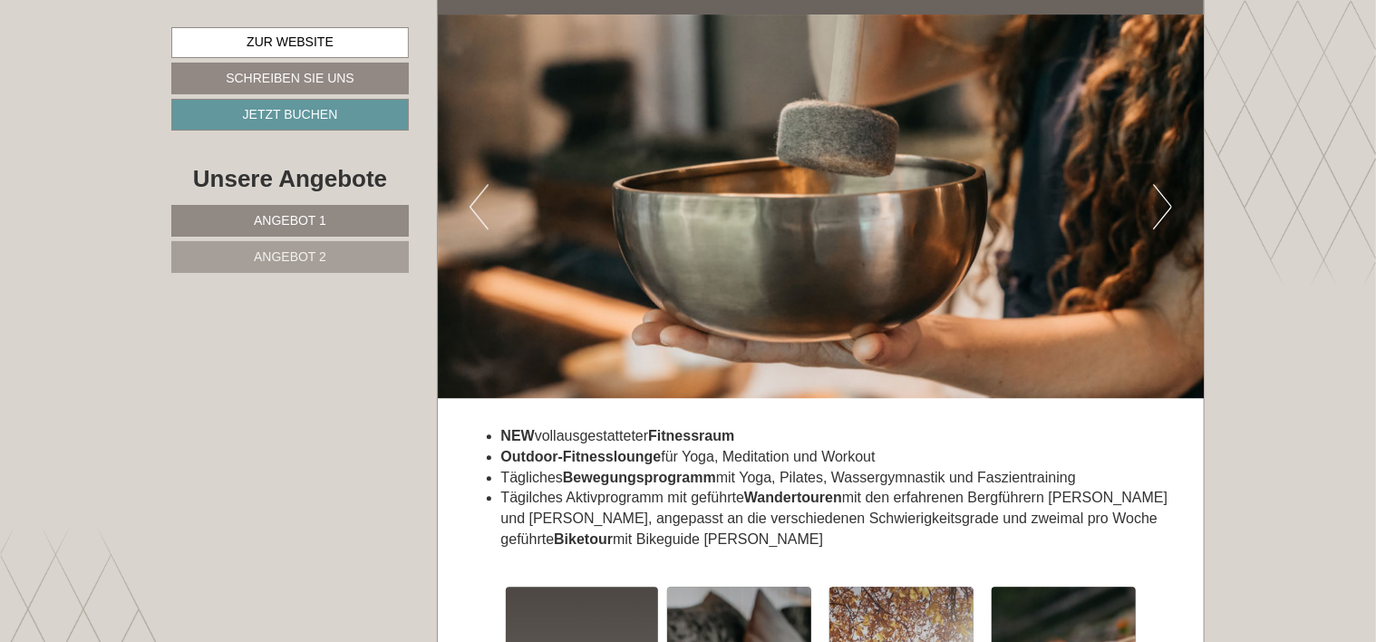
click at [1169, 184] on button "Next" at bounding box center [1162, 206] width 19 height 45
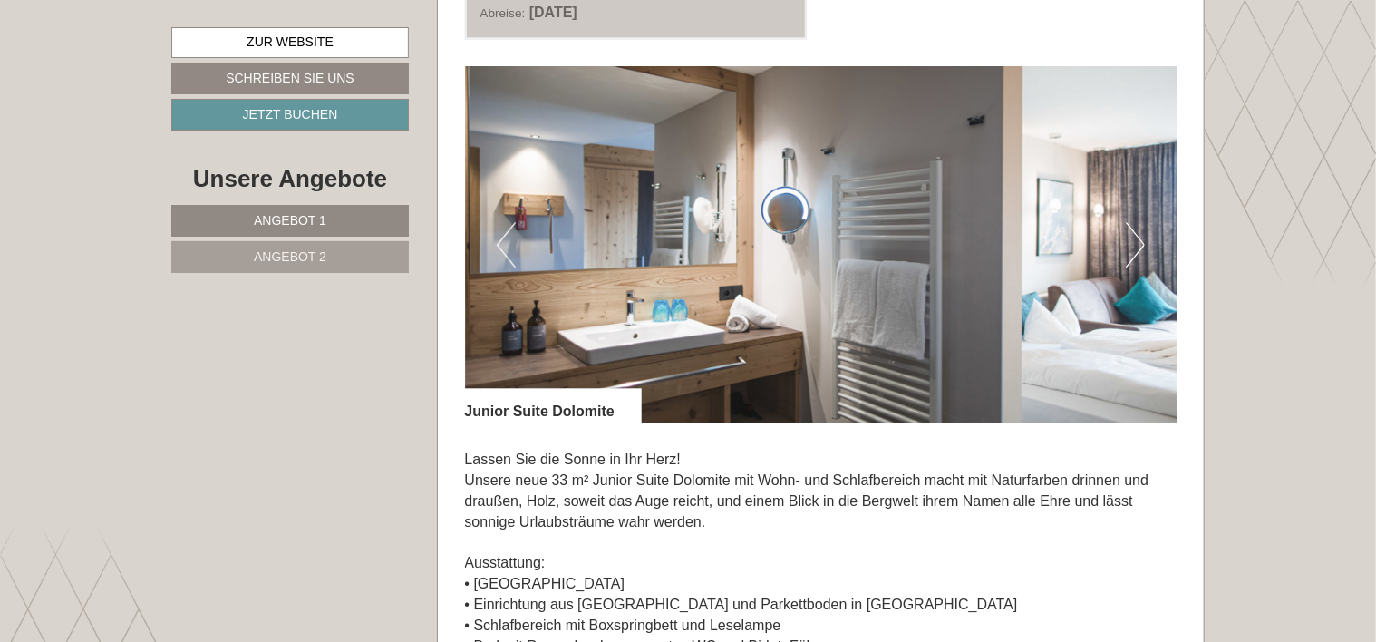
scroll to position [2453, 0]
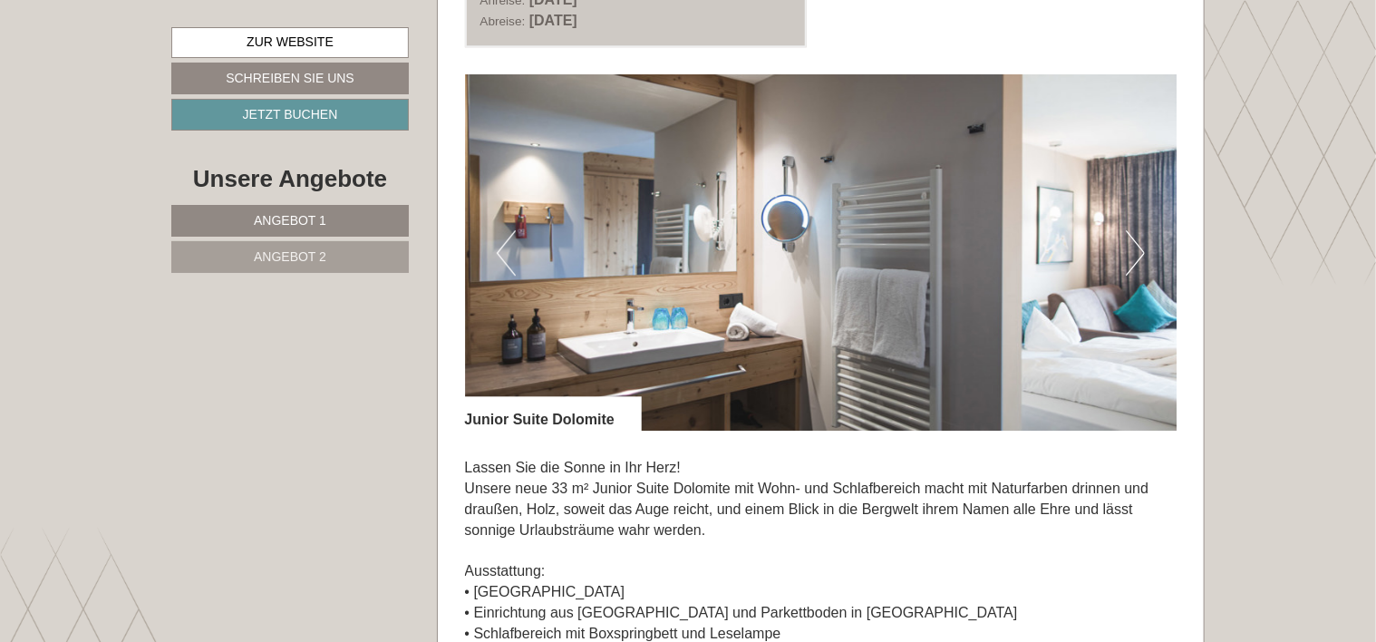
click at [1142, 251] on button "Next" at bounding box center [1135, 252] width 19 height 45
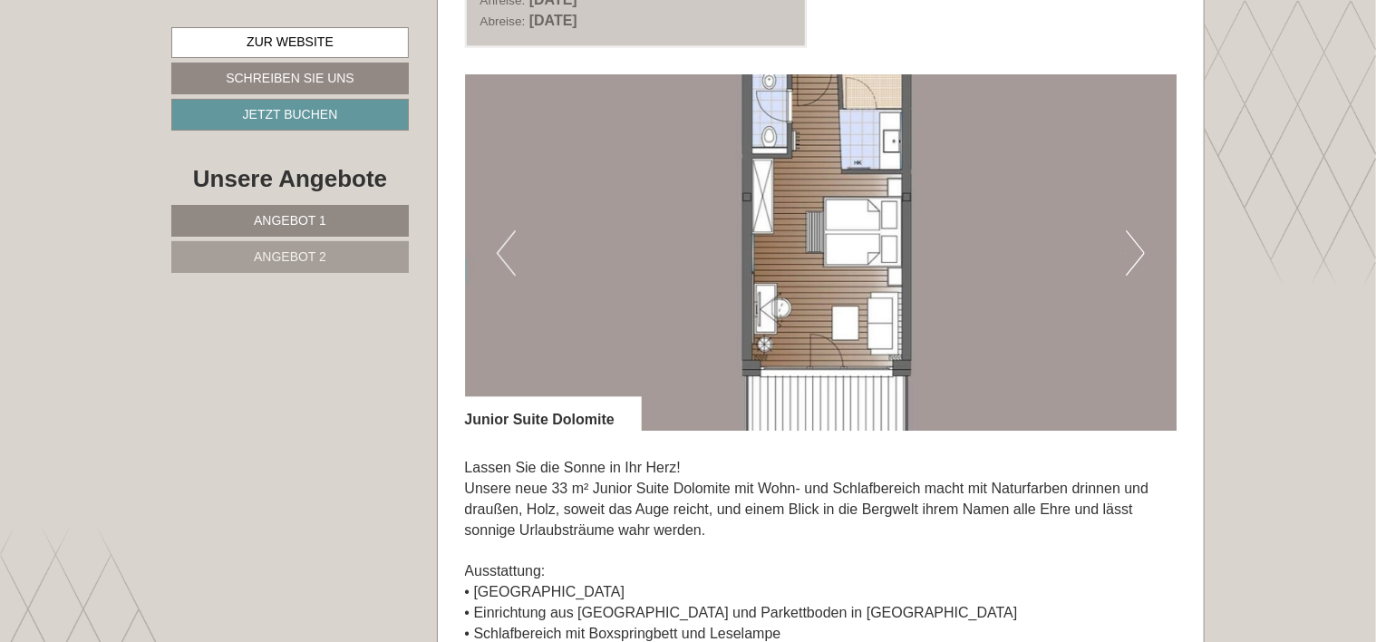
scroll to position [2363, 0]
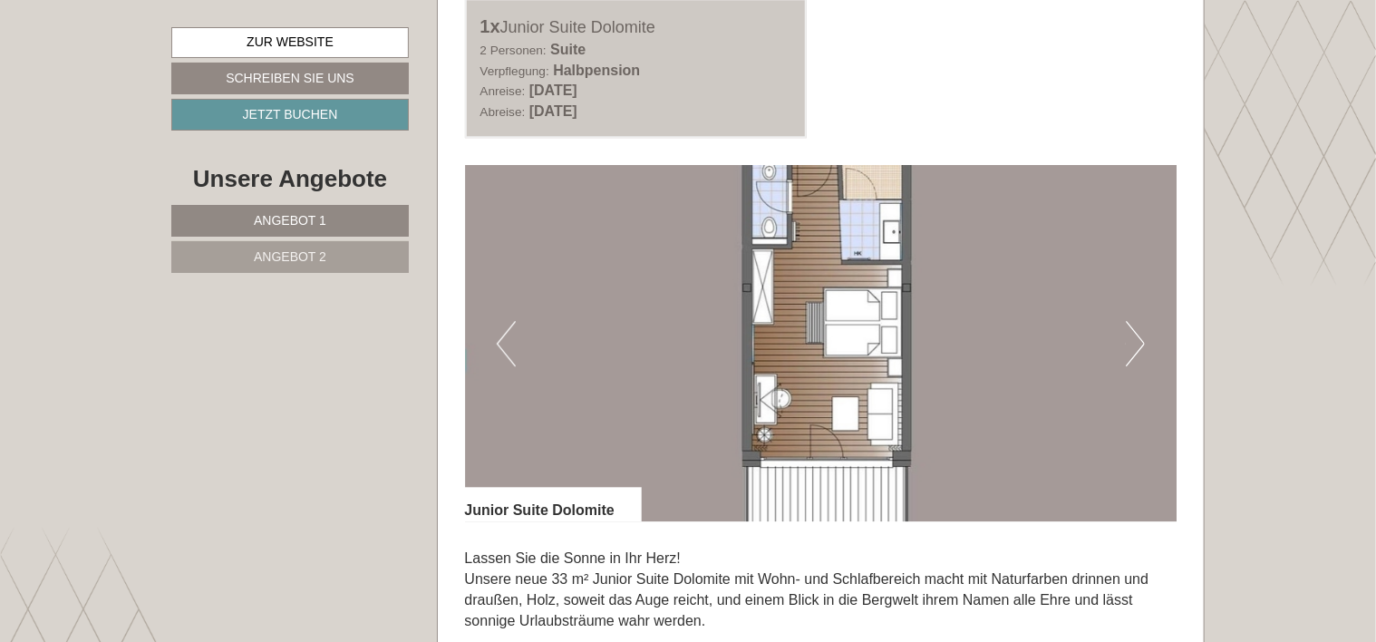
click at [882, 261] on img at bounding box center [821, 343] width 713 height 356
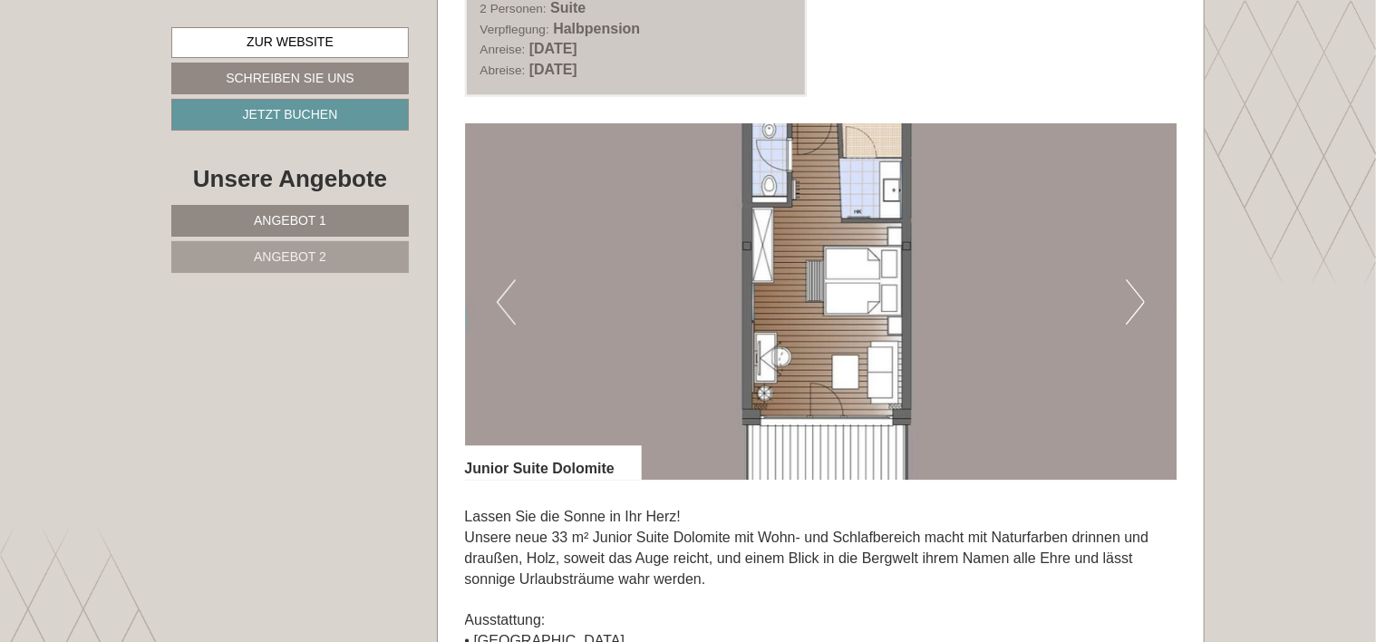
scroll to position [2453, 0]
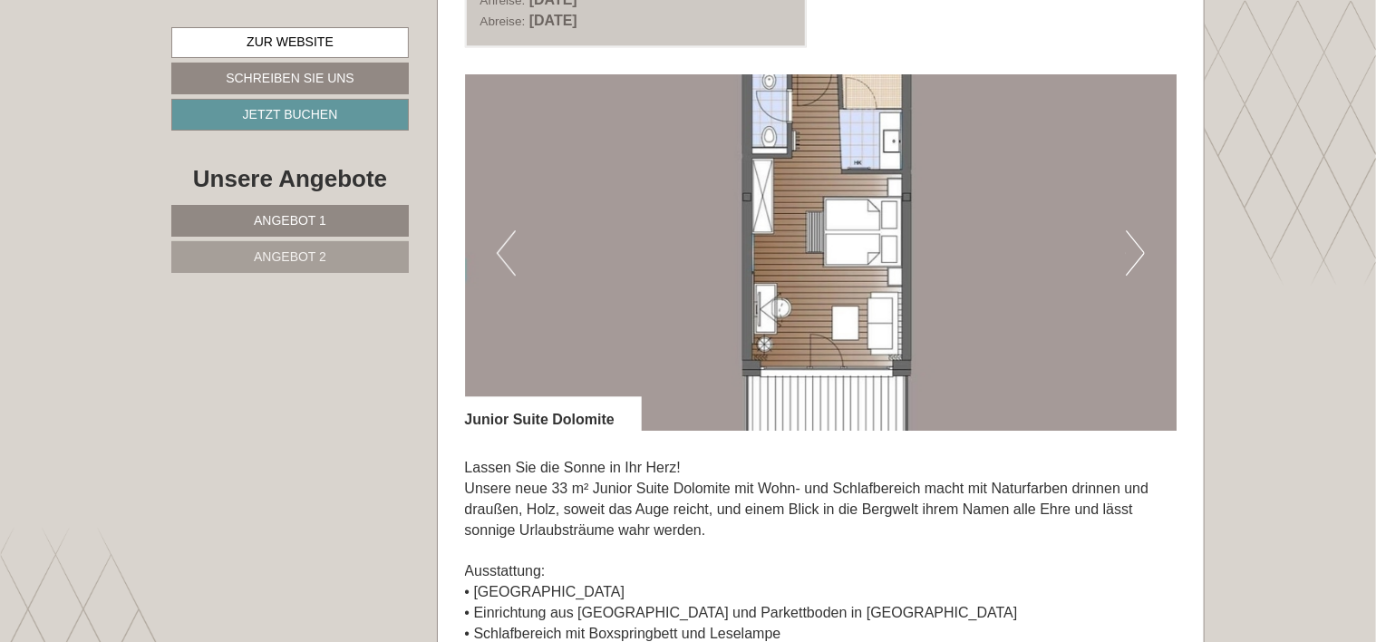
click at [1139, 247] on button "Next" at bounding box center [1135, 252] width 19 height 45
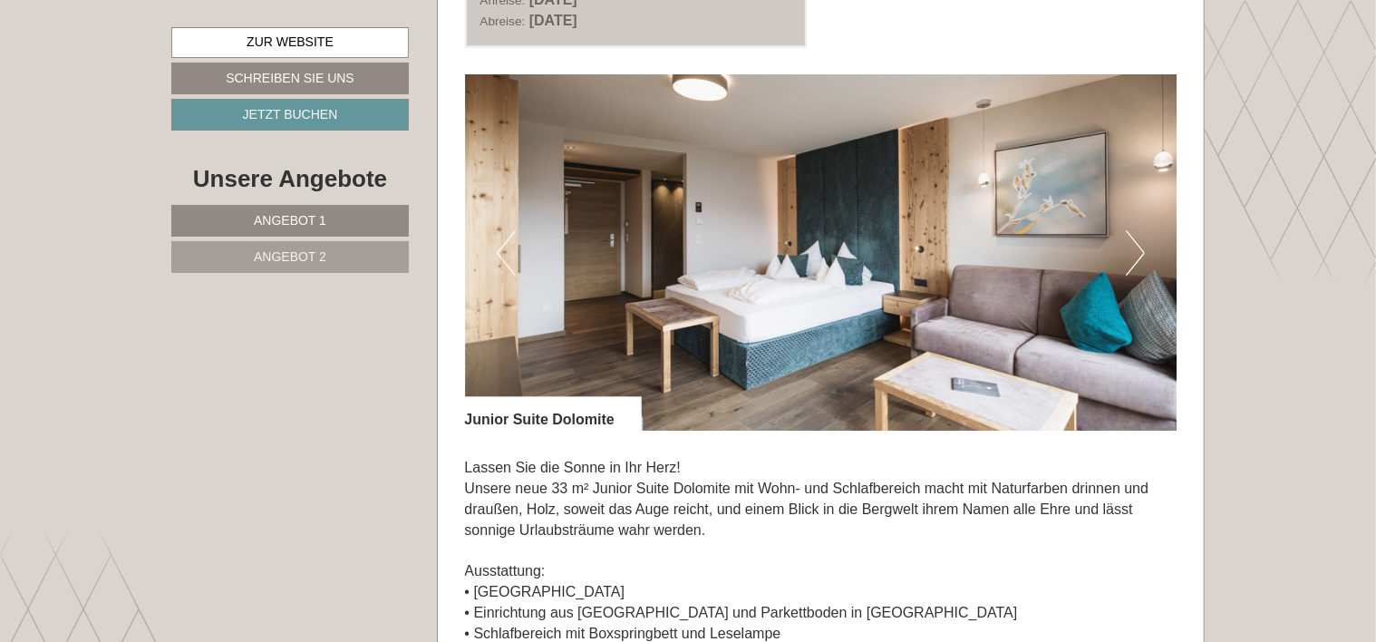
click at [1142, 247] on button "Next" at bounding box center [1135, 252] width 19 height 45
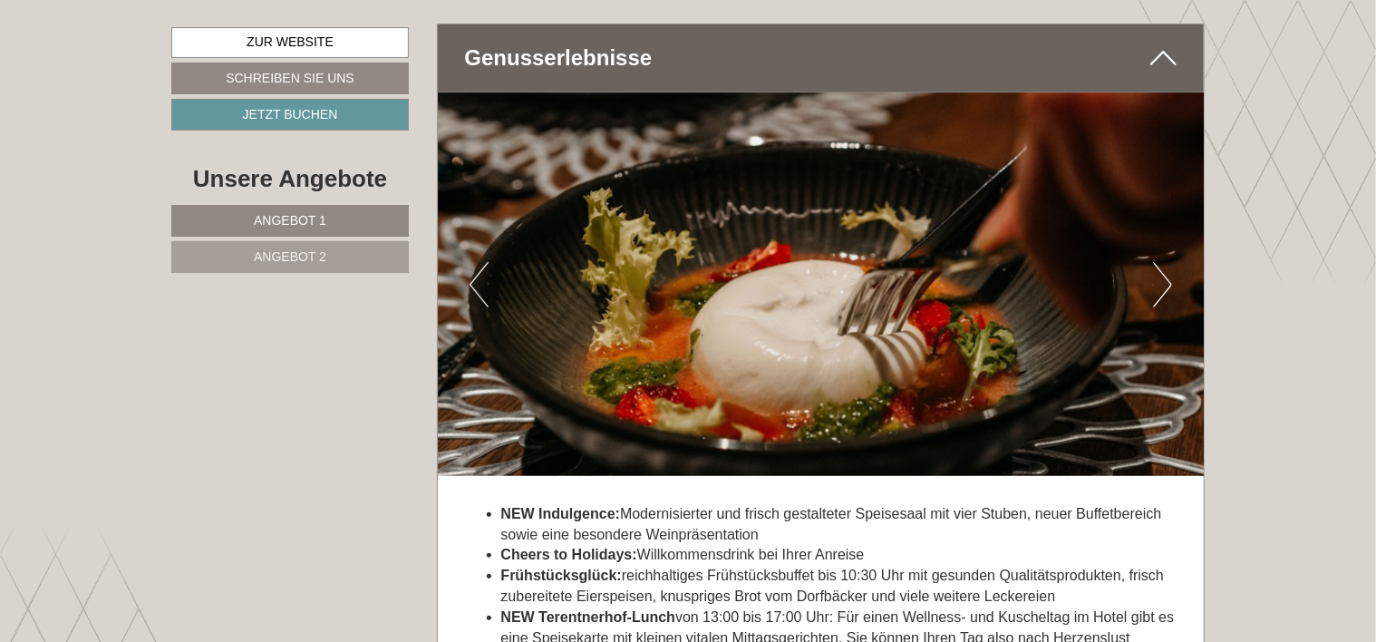
scroll to position [3813, 0]
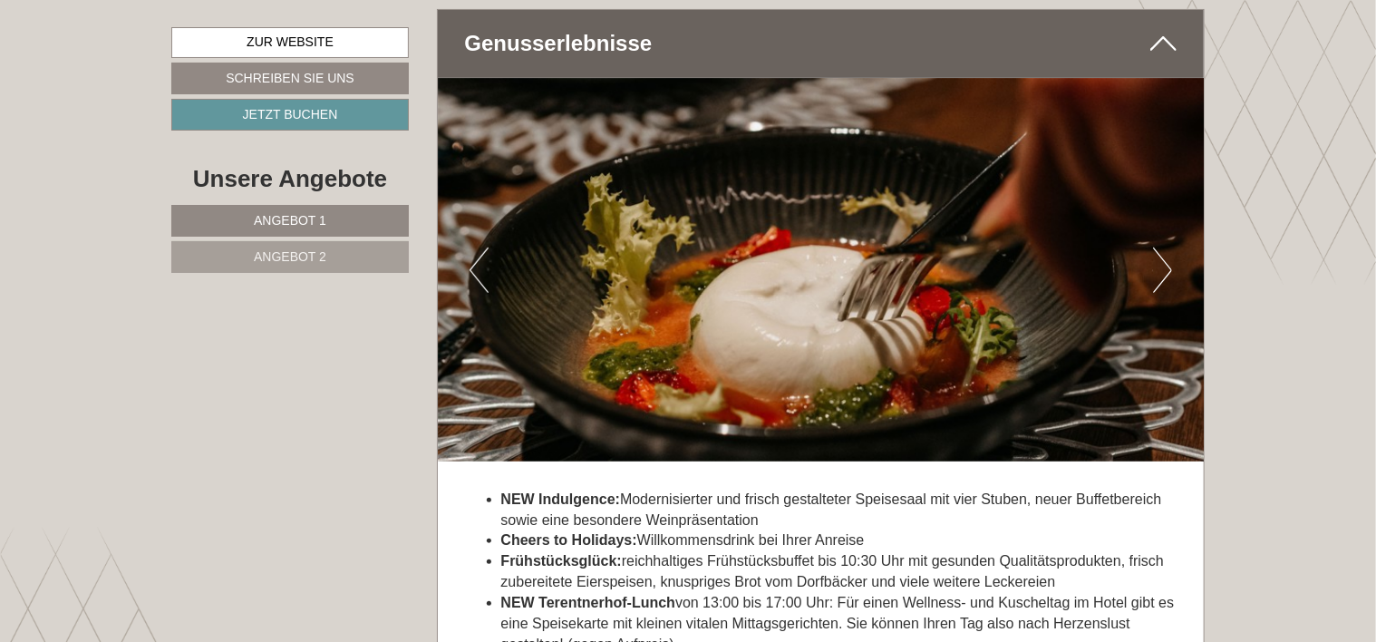
click at [1163, 261] on button "Next" at bounding box center [1162, 269] width 19 height 45
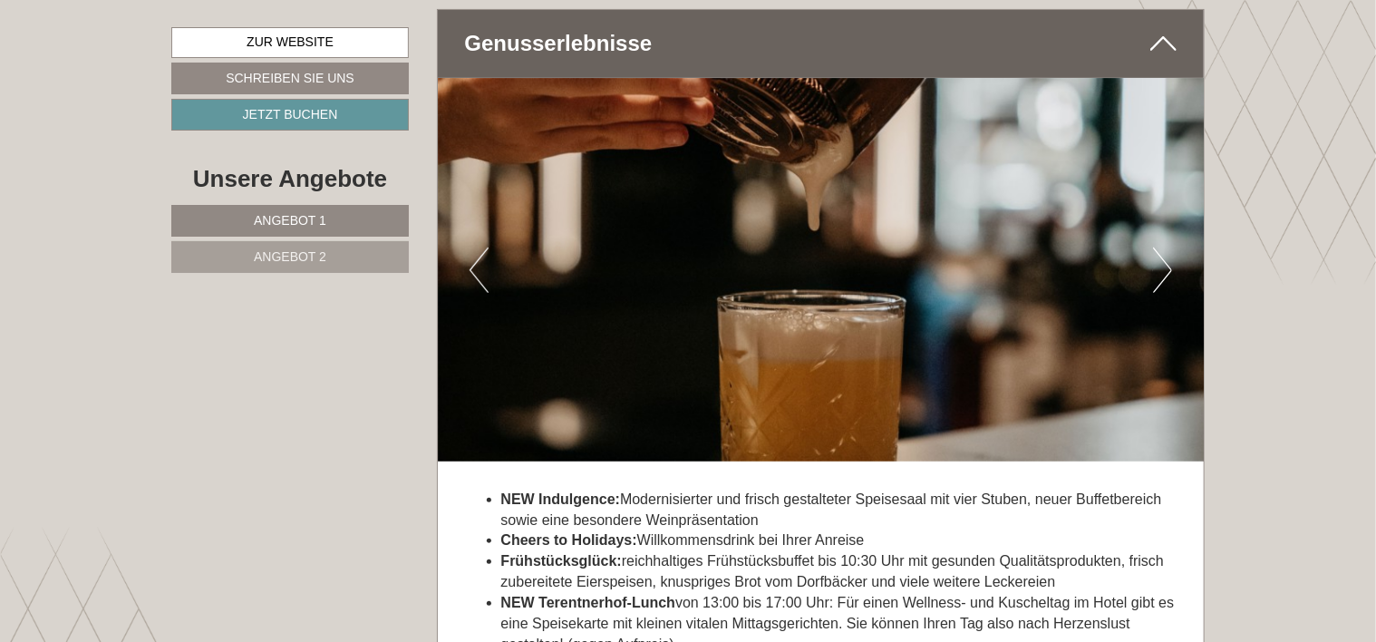
click at [1167, 261] on button "Next" at bounding box center [1162, 269] width 19 height 45
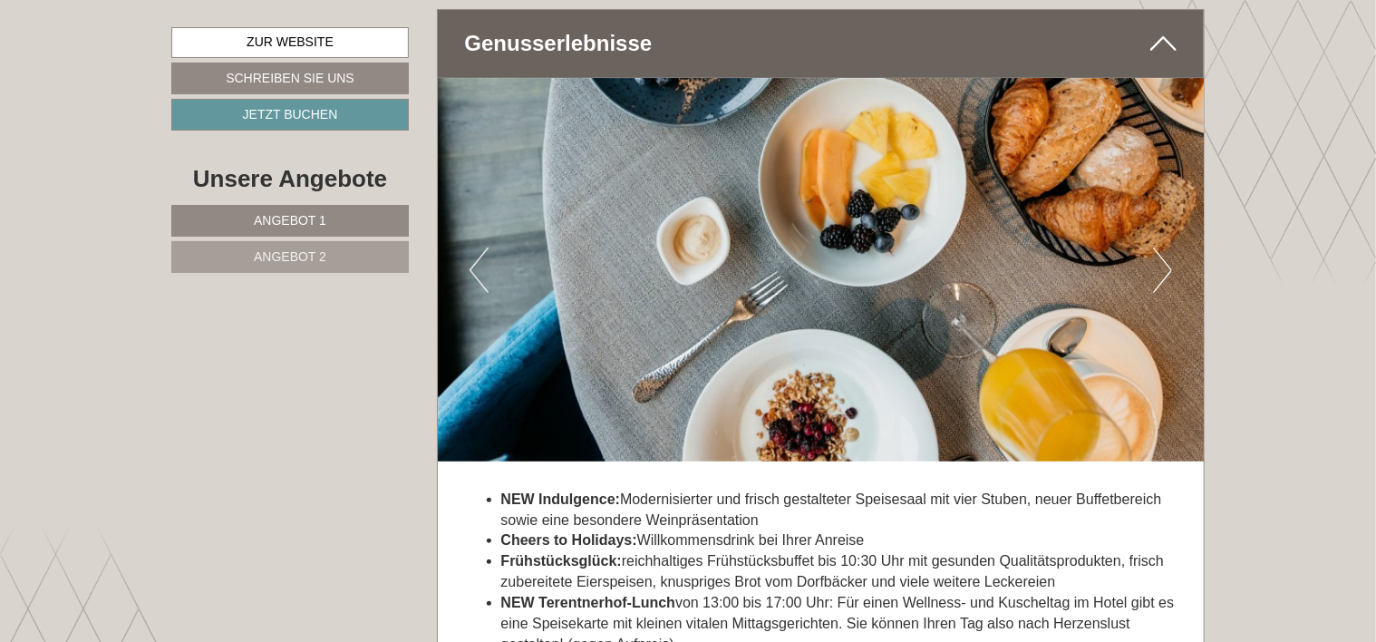
click at [1171, 265] on button "Next" at bounding box center [1162, 269] width 19 height 45
click at [1166, 264] on button "Next" at bounding box center [1162, 269] width 19 height 45
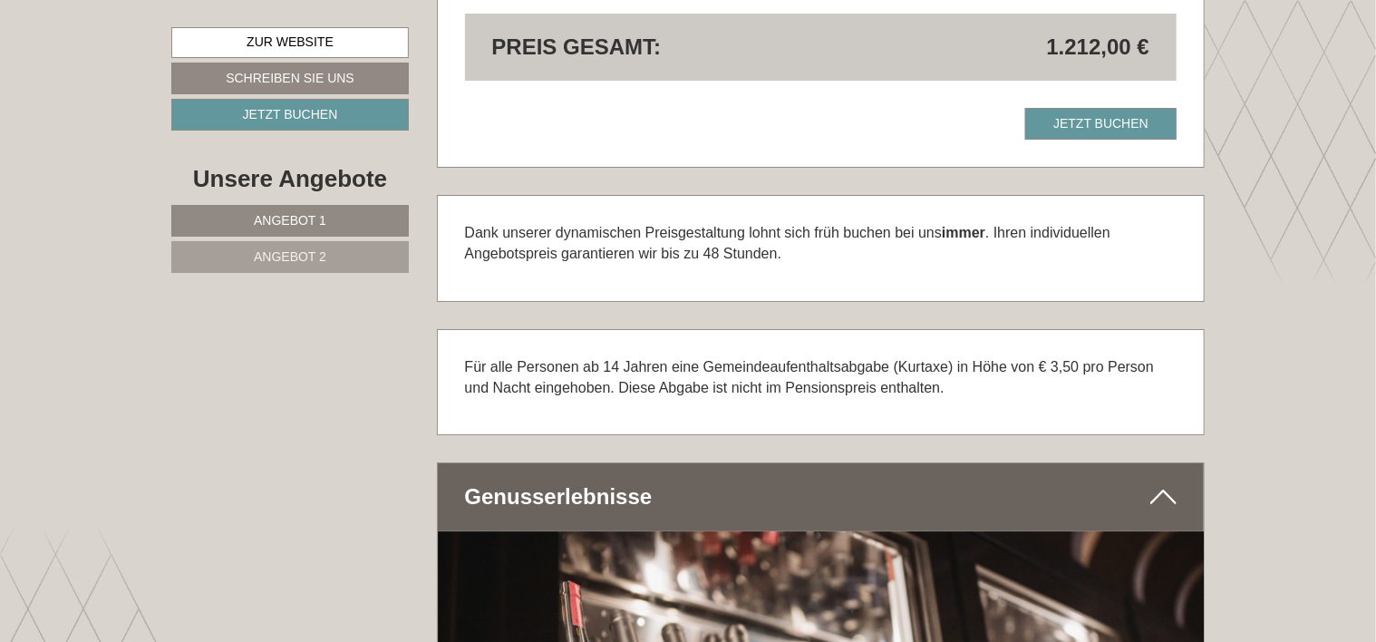
scroll to position [2997, 0]
